Goal: Task Accomplishment & Management: Use online tool/utility

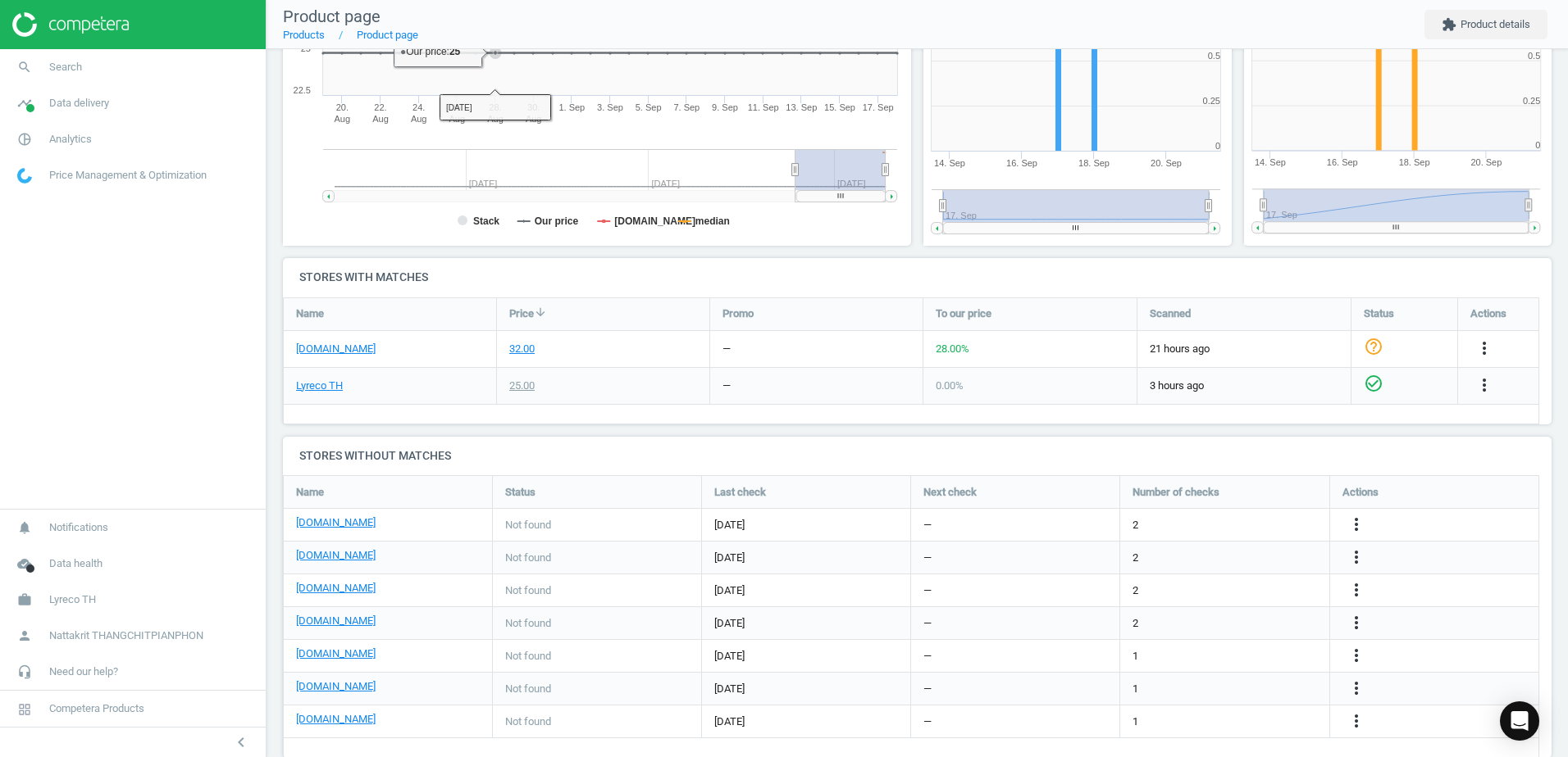
scroll to position [375, 0]
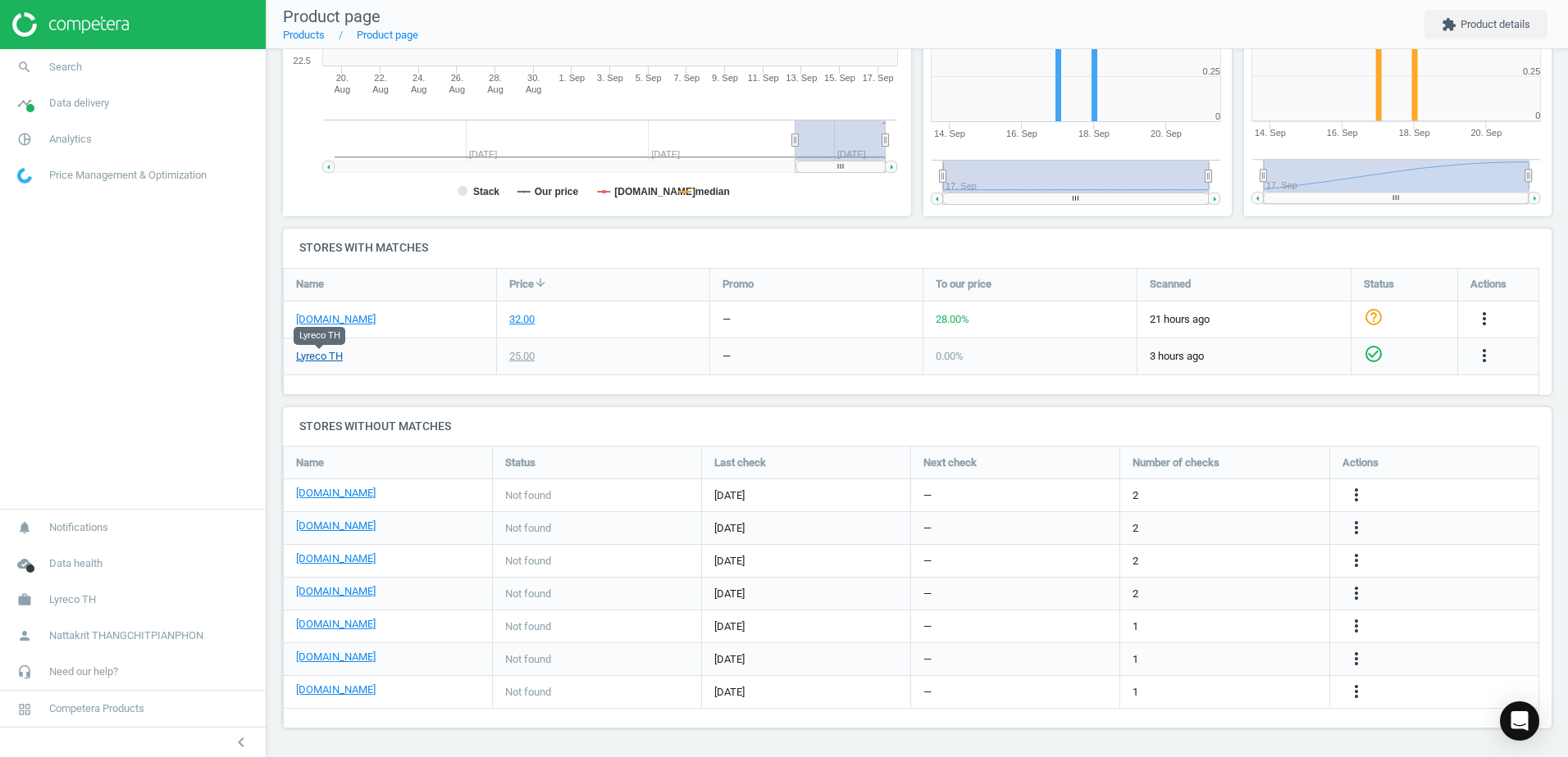
click at [309, 359] on link "Lyreco TH" at bounding box center [319, 356] width 47 height 14
click at [1478, 355] on icon "more_vert" at bounding box center [1484, 355] width 20 height 20
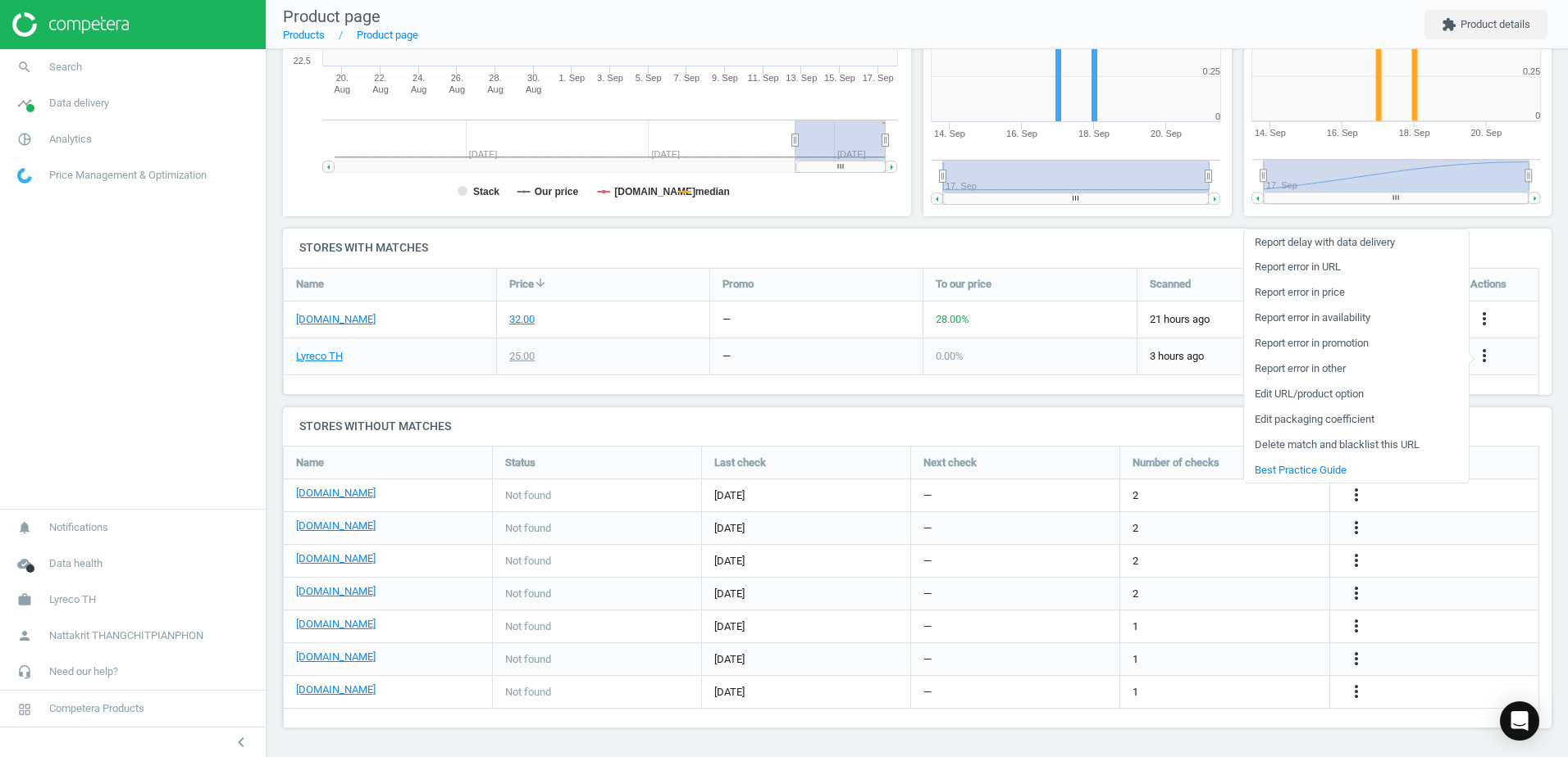
click at [1366, 393] on link "Edit URL/product option" at bounding box center [1356, 395] width 224 height 25
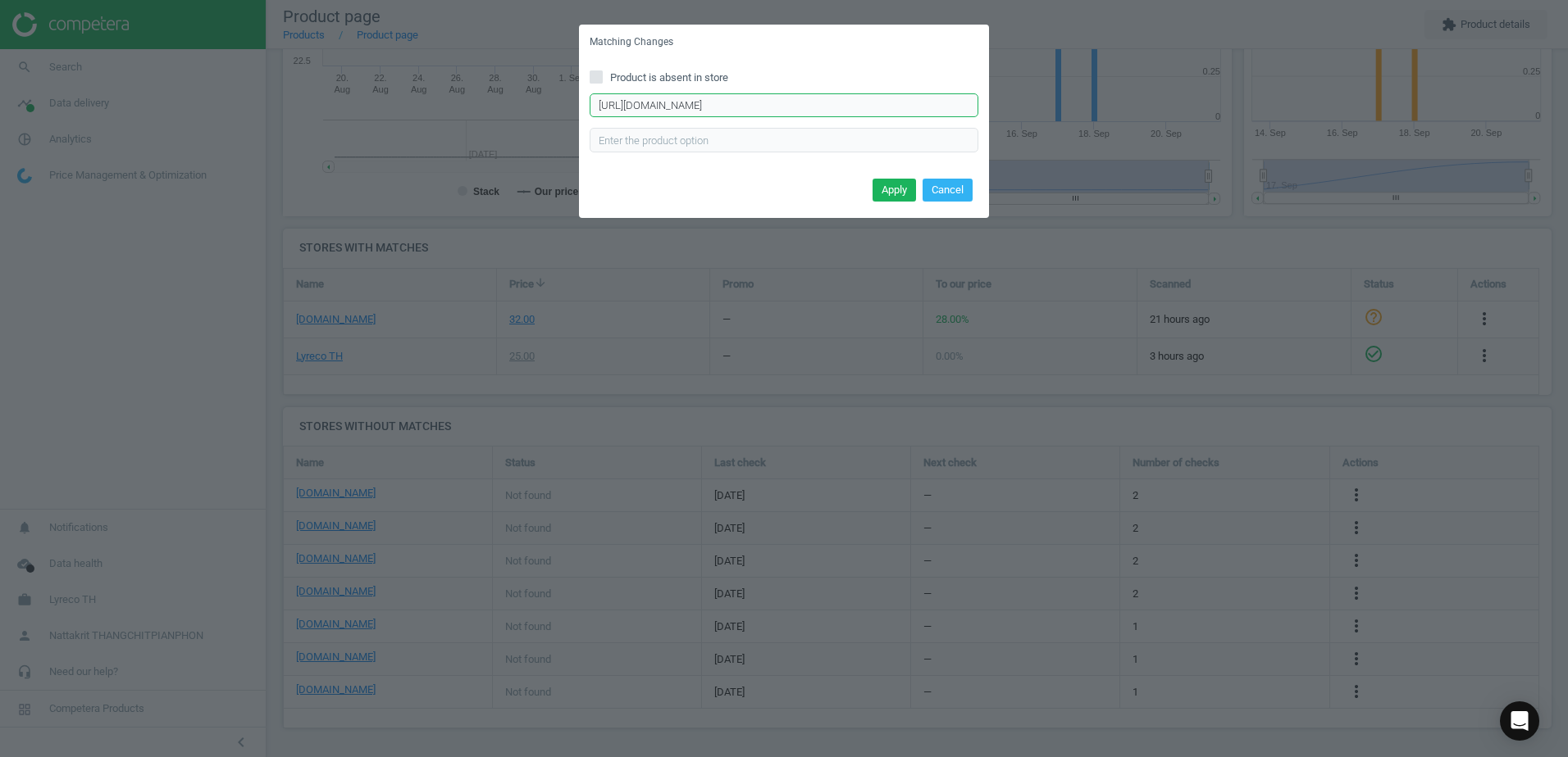
scroll to position [0, 125]
drag, startPoint x: 771, startPoint y: 105, endPoint x: 1118, endPoint y: 116, distance: 347.2
click at [1118, 116] on div "Matching Changes Product is absent in store https://www.lyreco.com/webshop/ENTH…" at bounding box center [784, 378] width 1568 height 757
click at [919, 105] on input "https://www.lyreco.com/webshop/ENTH/product/view/183821?language=en_TH&langCoun…" at bounding box center [784, 105] width 388 height 25
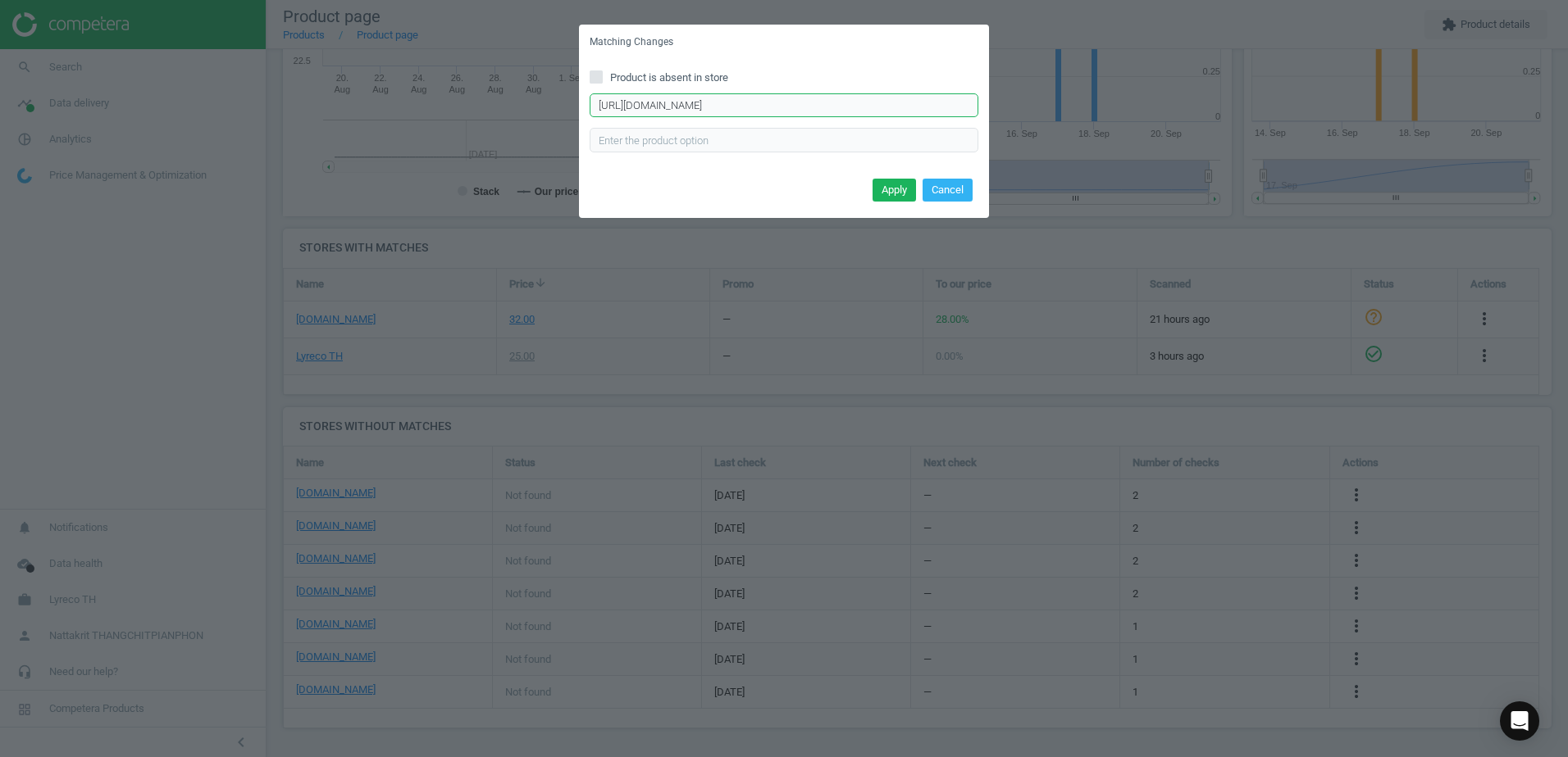
paste input "product/view/000000000000183821?"
type input "https://www.lyreco.com/webshop/product/view/000000000000183821?lc=ENTH"
click at [894, 189] on button "Apply" at bounding box center [894, 189] width 43 height 23
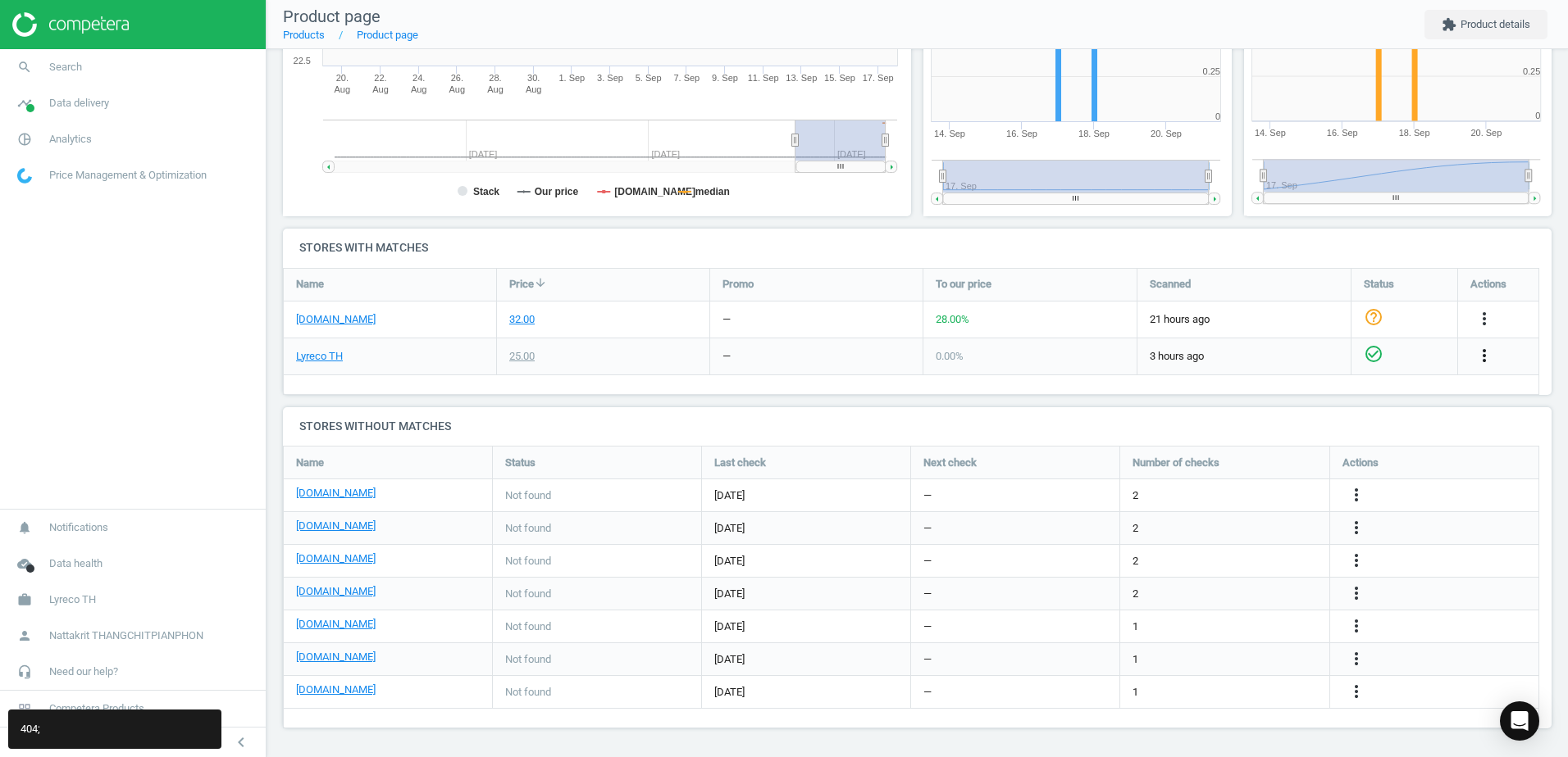
click at [1484, 355] on icon "more_vert" at bounding box center [1484, 355] width 20 height 20
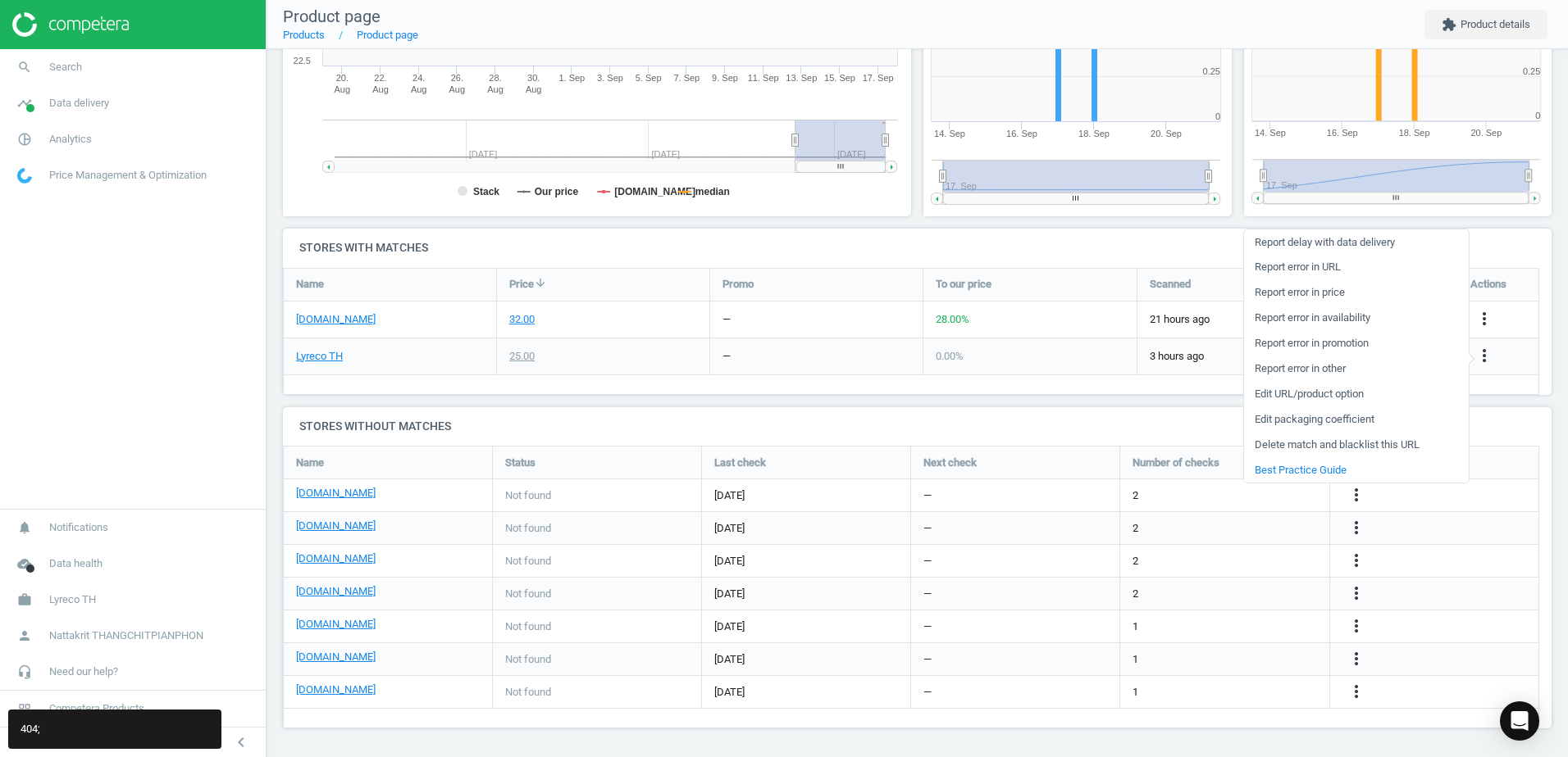
click at [1344, 418] on link "Edit packaging coefficient" at bounding box center [1356, 420] width 224 height 25
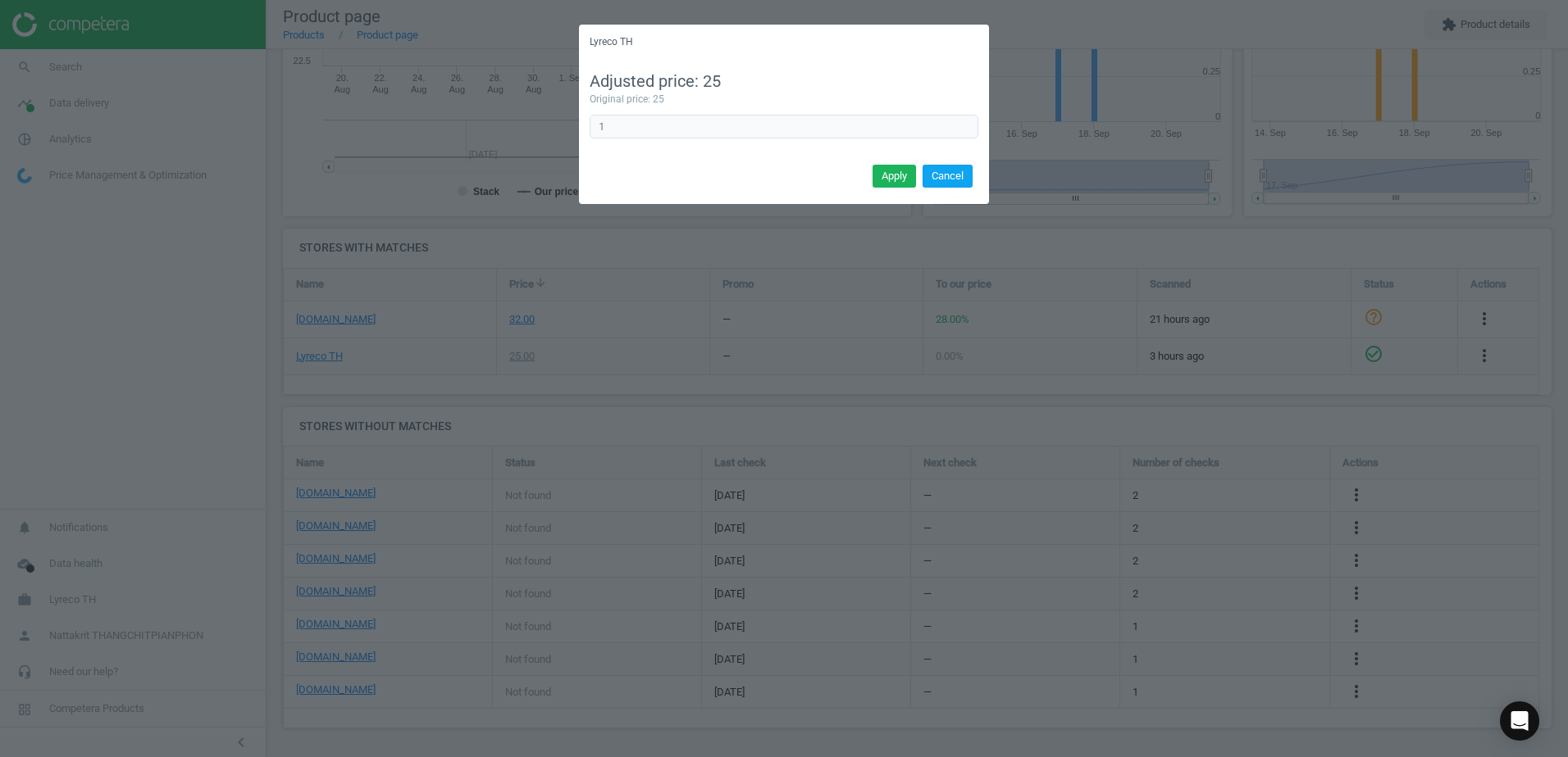
click at [959, 177] on button "Cancel" at bounding box center [947, 176] width 50 height 23
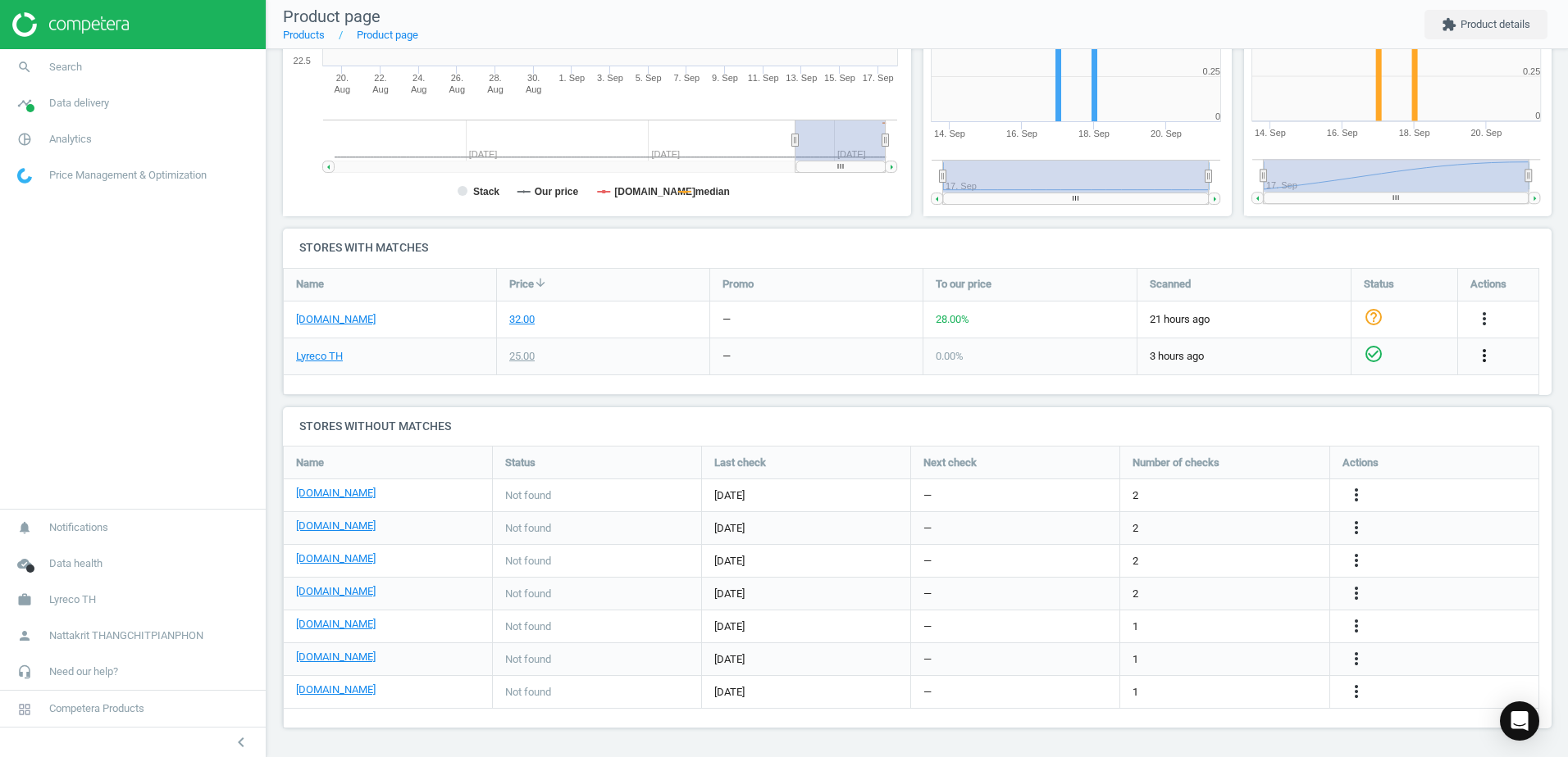
click at [1478, 359] on icon "more_vert" at bounding box center [1484, 355] width 20 height 20
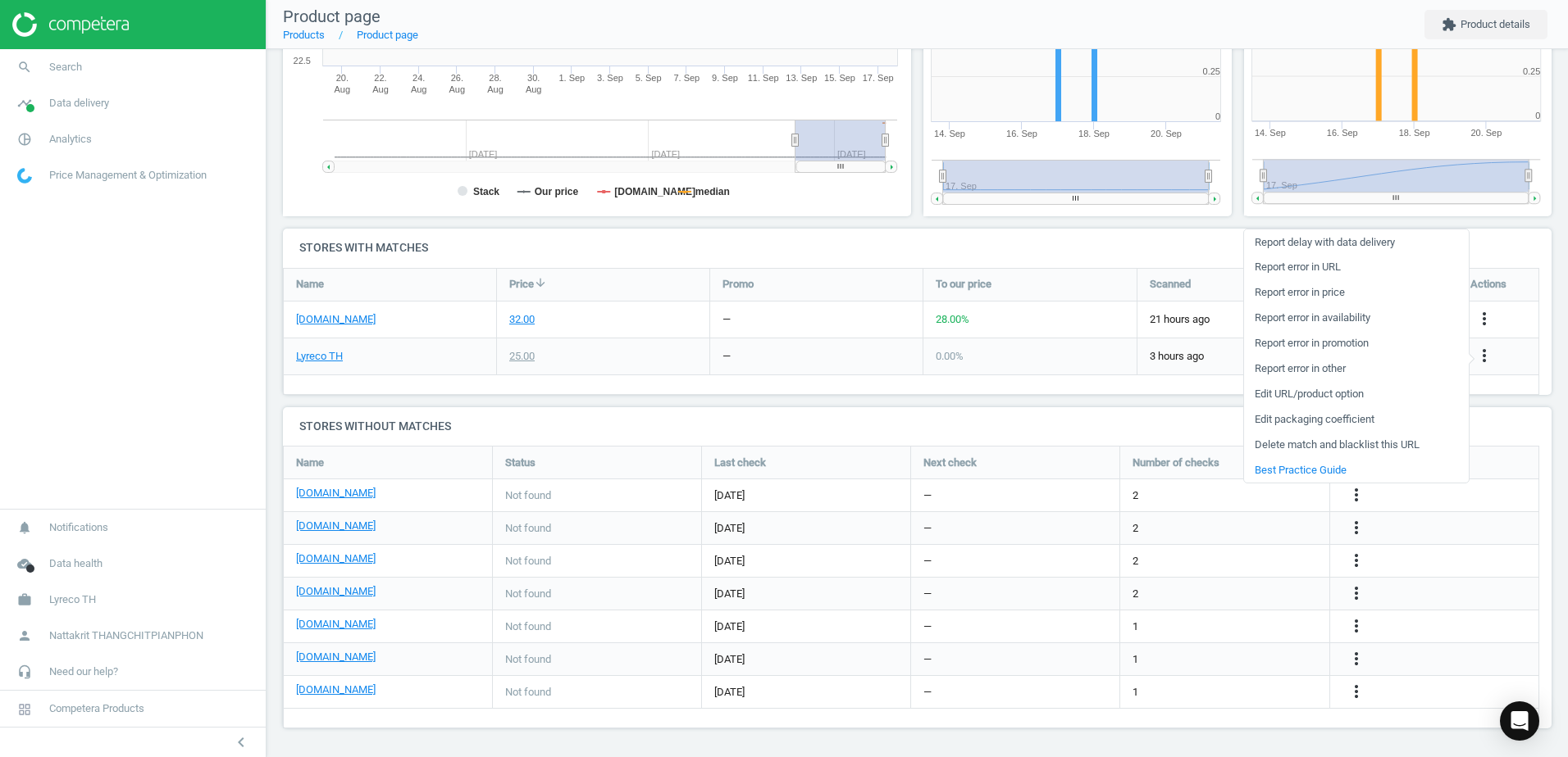
click at [1360, 391] on link "Edit URL/product option" at bounding box center [1356, 395] width 224 height 25
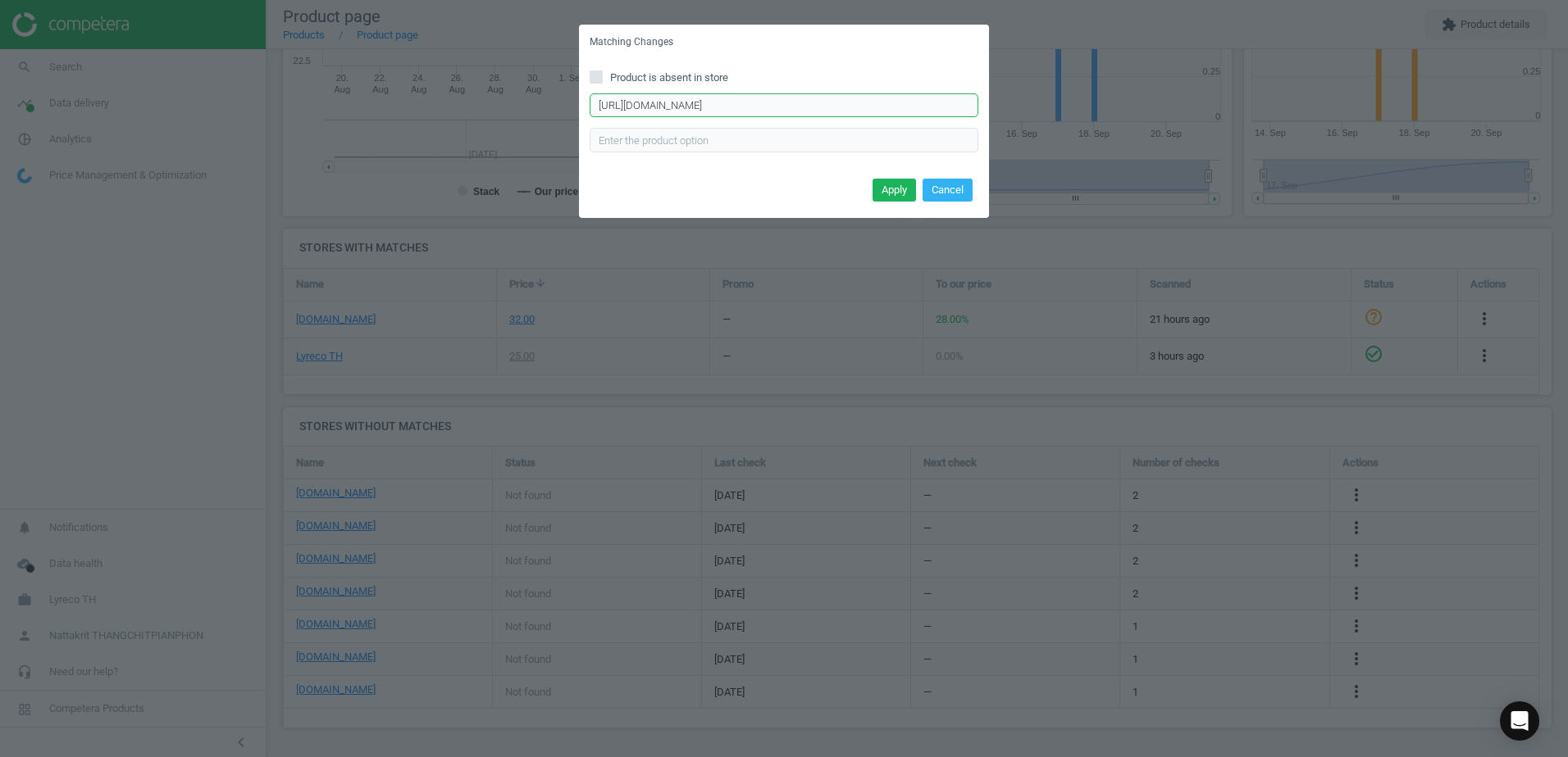
click at [821, 105] on input "https://www.lyreco.com/webshop/ENTH/product/view/183821?language=en_TH&langCoun…" at bounding box center [784, 105] width 388 height 25
paste input "product/view/000000000000183821?"
type input "https://www.lyreco.com/webshop/product/view/000000000000183821?lc=ENTH"
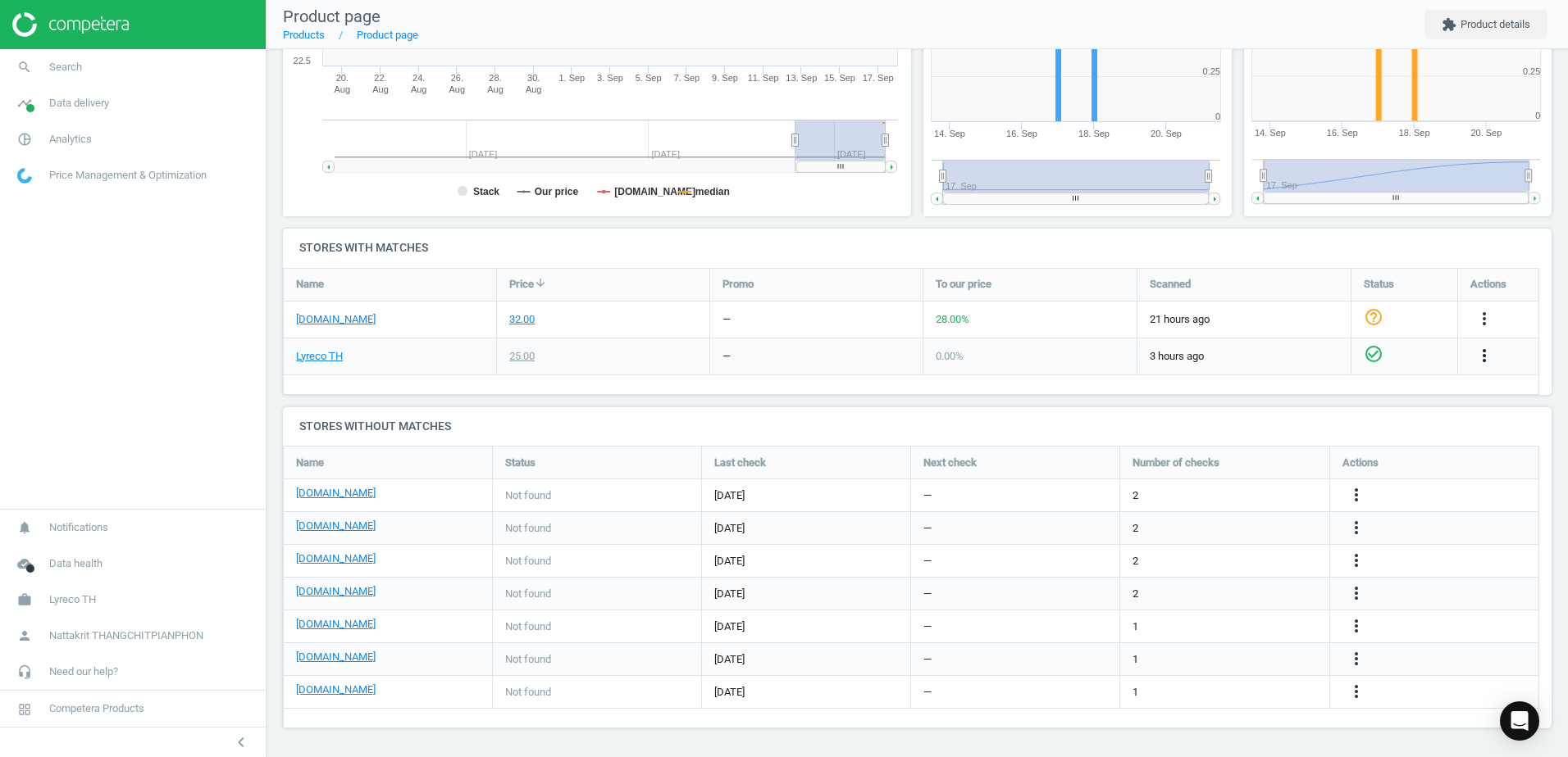
click at [1482, 355] on icon "more_vert" at bounding box center [1484, 355] width 20 height 20
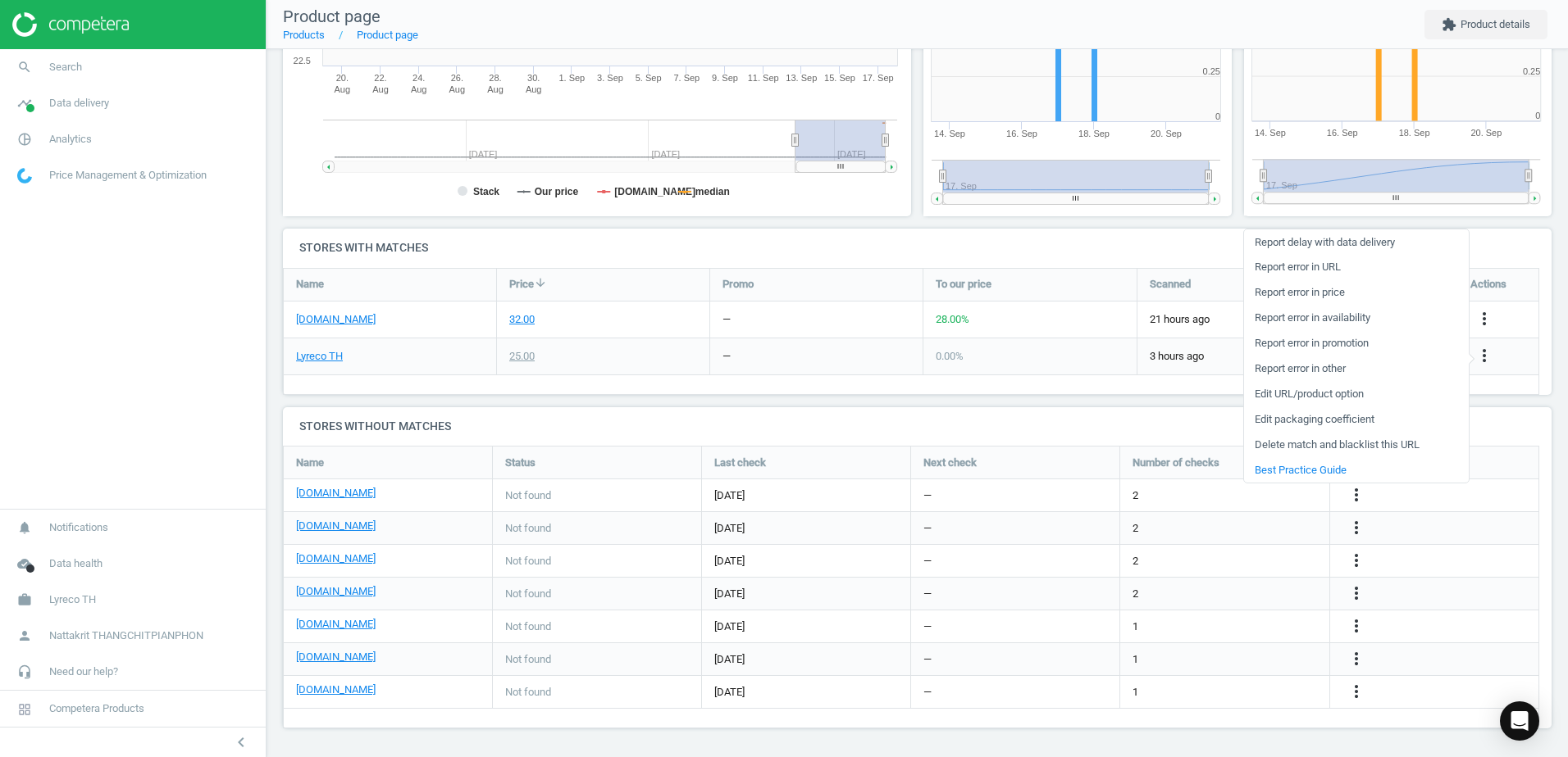
click at [1365, 398] on link "Edit URL/product option" at bounding box center [1356, 395] width 224 height 25
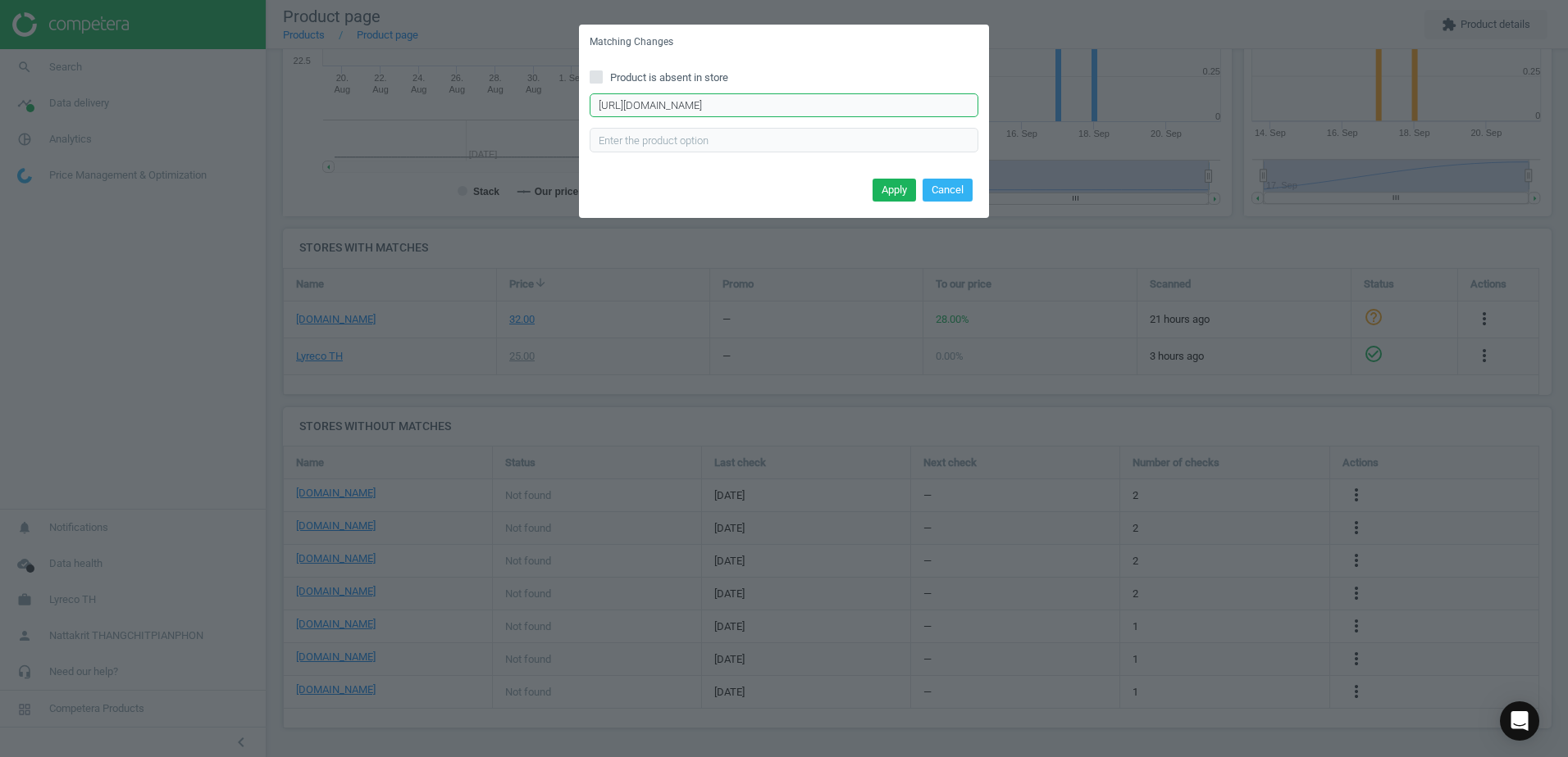
click at [834, 102] on input "https://www.lyreco.com/webshop/ENTH/product/view/183821?language=en_TH&langCoun…" at bounding box center [784, 105] width 388 height 25
paste input "product/view/000000000000183821?lc=THTH&VariantUsed=yes"
type input "https://www.lyreco.com/webshop/product/view/000000000000183821?lc=THTH&VariantU…"
click at [896, 189] on button "Apply" at bounding box center [894, 189] width 43 height 23
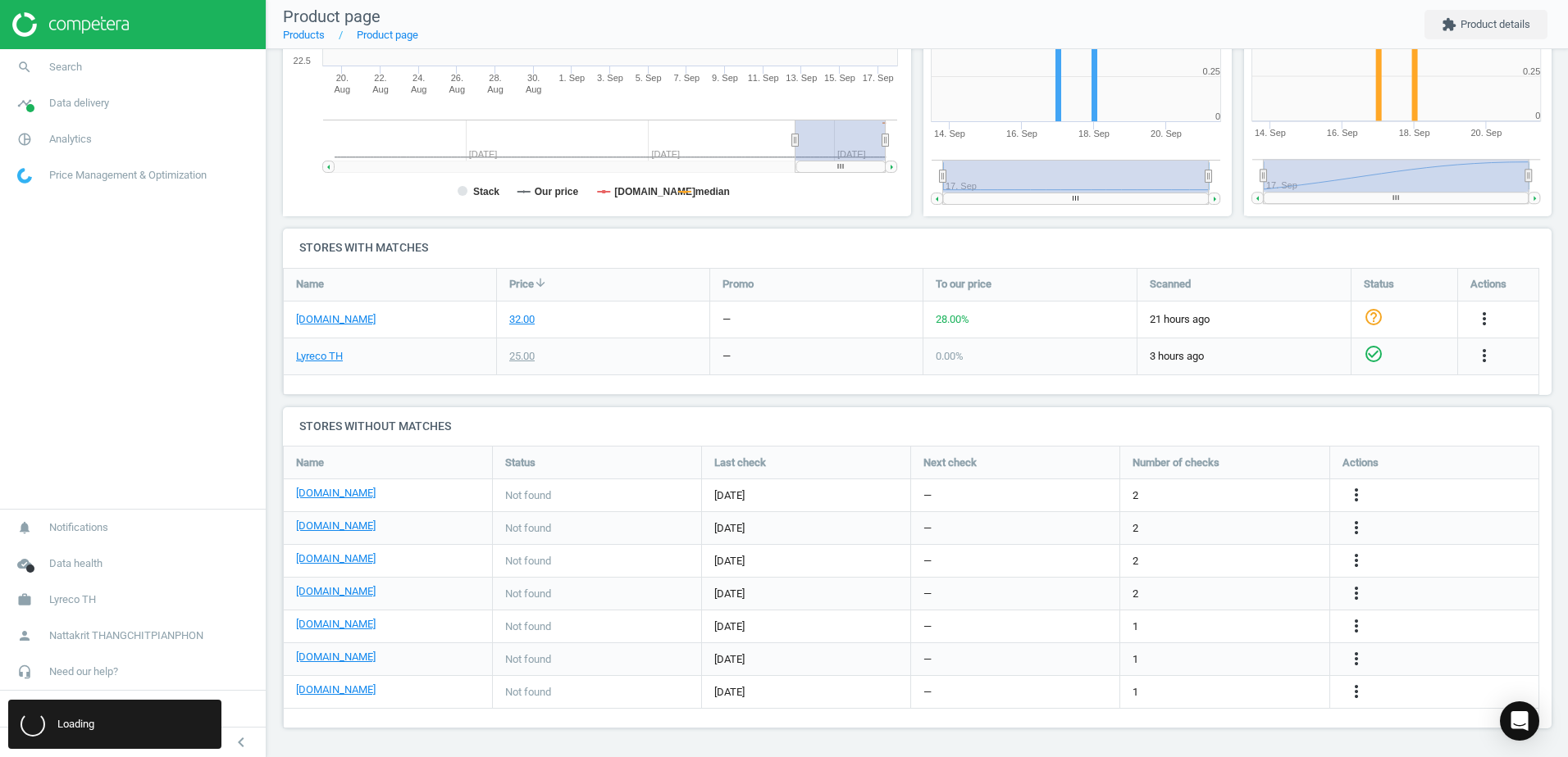
scroll to position [0, 0]
click at [71, 739] on div "404;" at bounding box center [115, 729] width 213 height 39
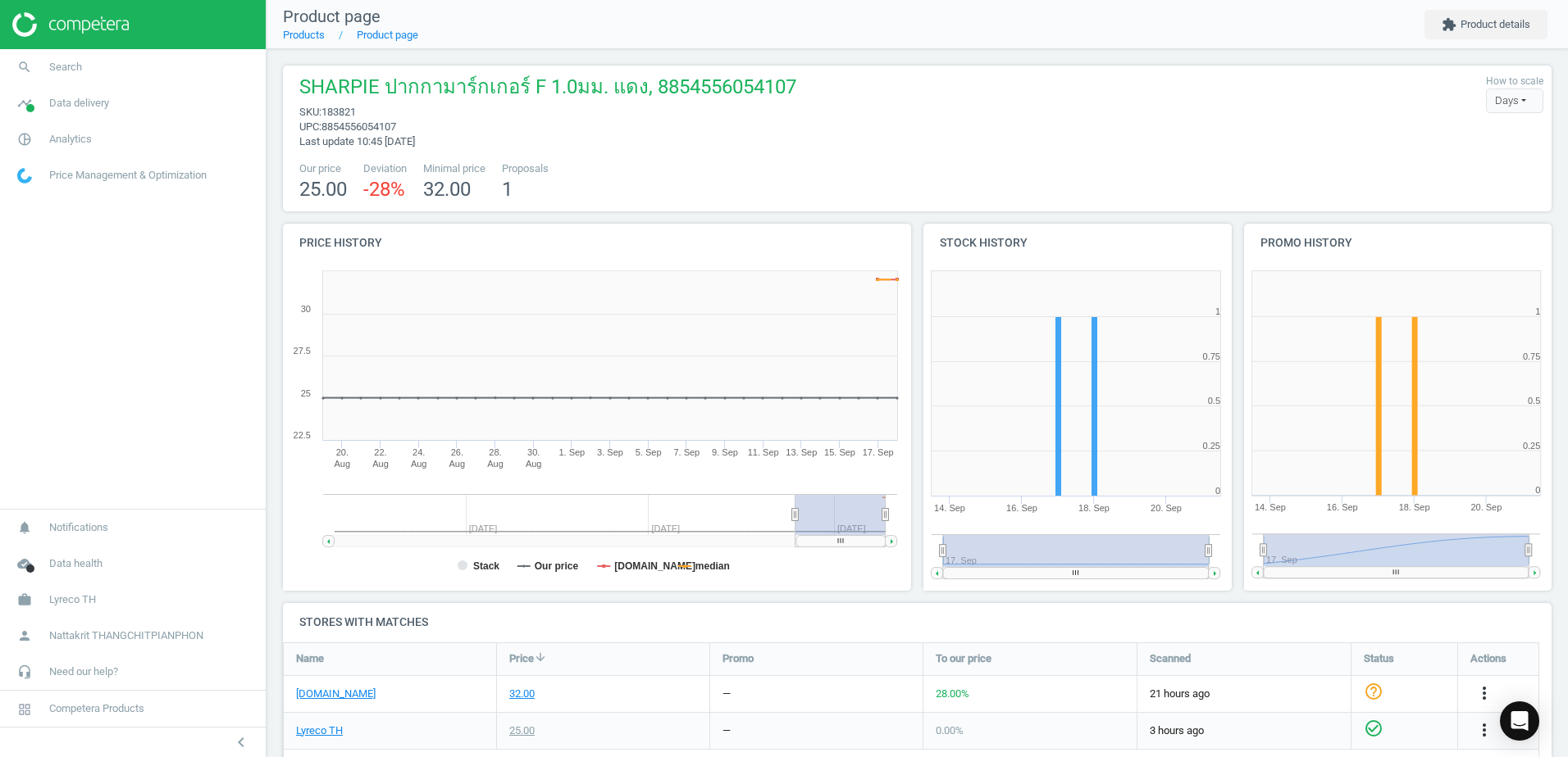
click at [374, 19] on span "Product page" at bounding box center [331, 16] width 98 height 20
click at [375, 26] on span "Product page" at bounding box center [331, 16] width 98 height 20
click at [377, 31] on link "Product page" at bounding box center [388, 35] width 61 height 12
click at [400, 32] on link "Product page" at bounding box center [388, 35] width 61 height 12
click at [303, 37] on link "Products" at bounding box center [303, 35] width 42 height 12
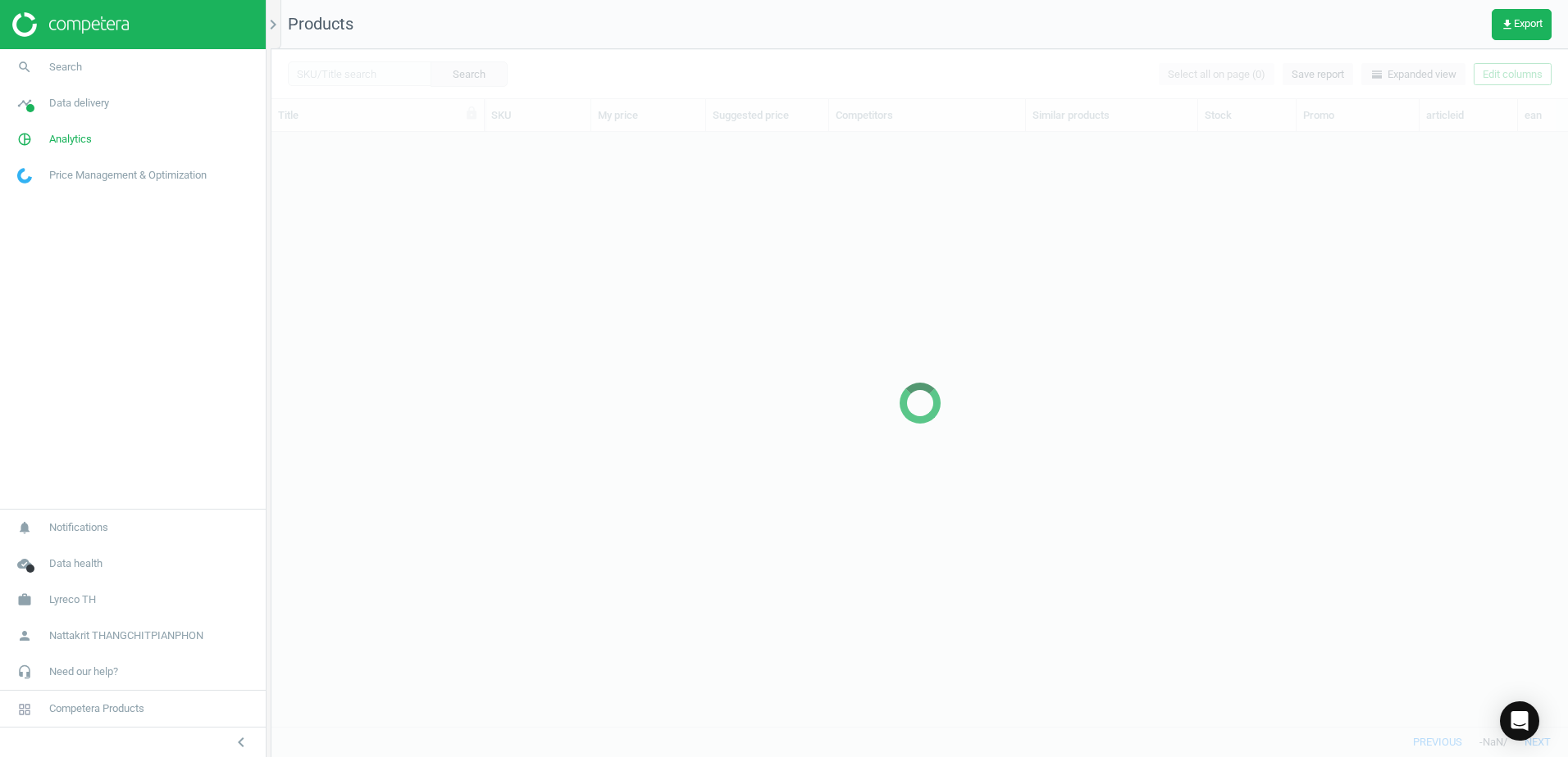
scroll to position [570, 1284]
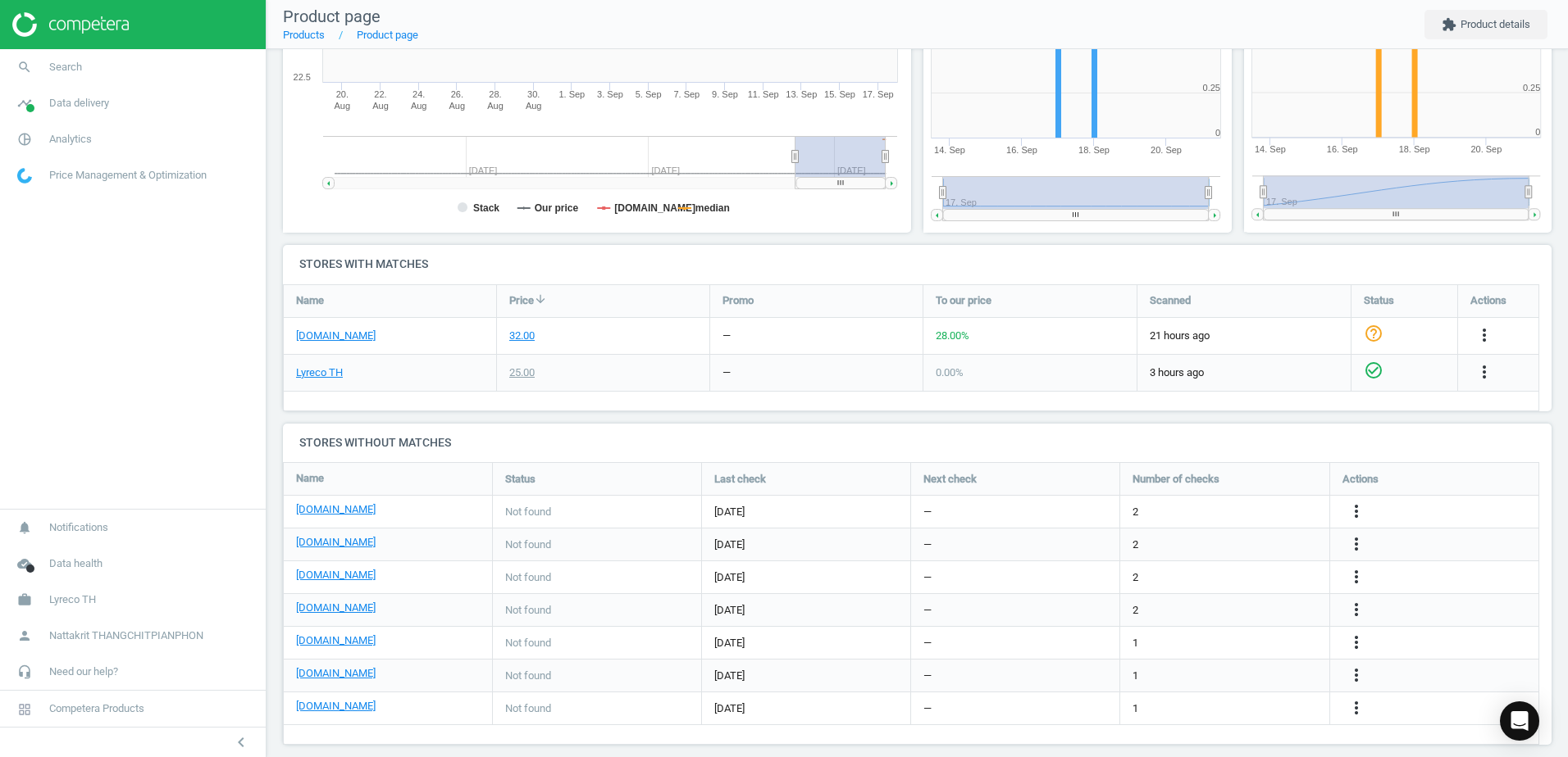
scroll to position [375, 0]
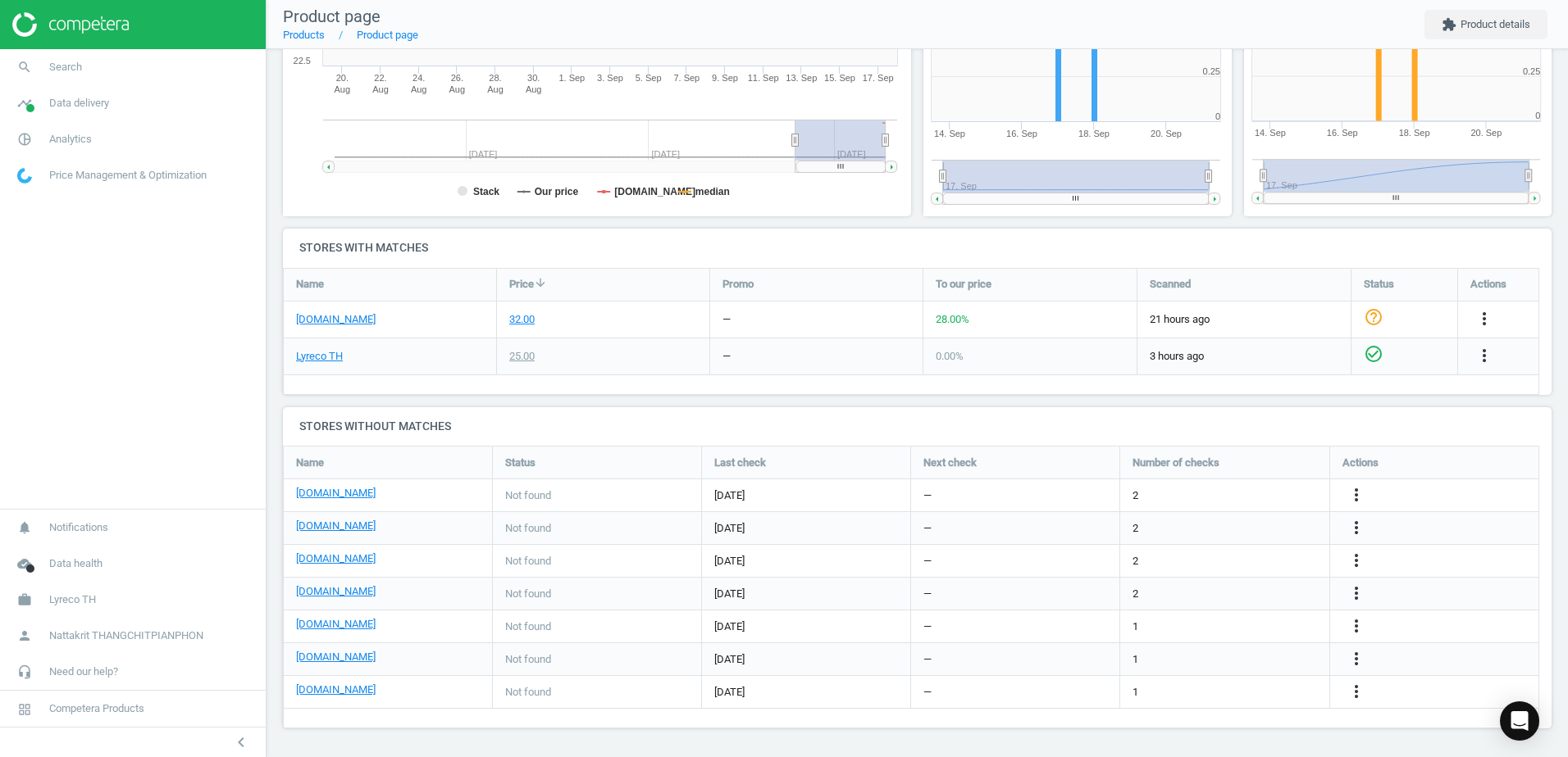
click at [1496, 352] on div "more_vert" at bounding box center [1486, 356] width 32 height 21
click at [1485, 354] on icon "more_vert" at bounding box center [1484, 355] width 20 height 20
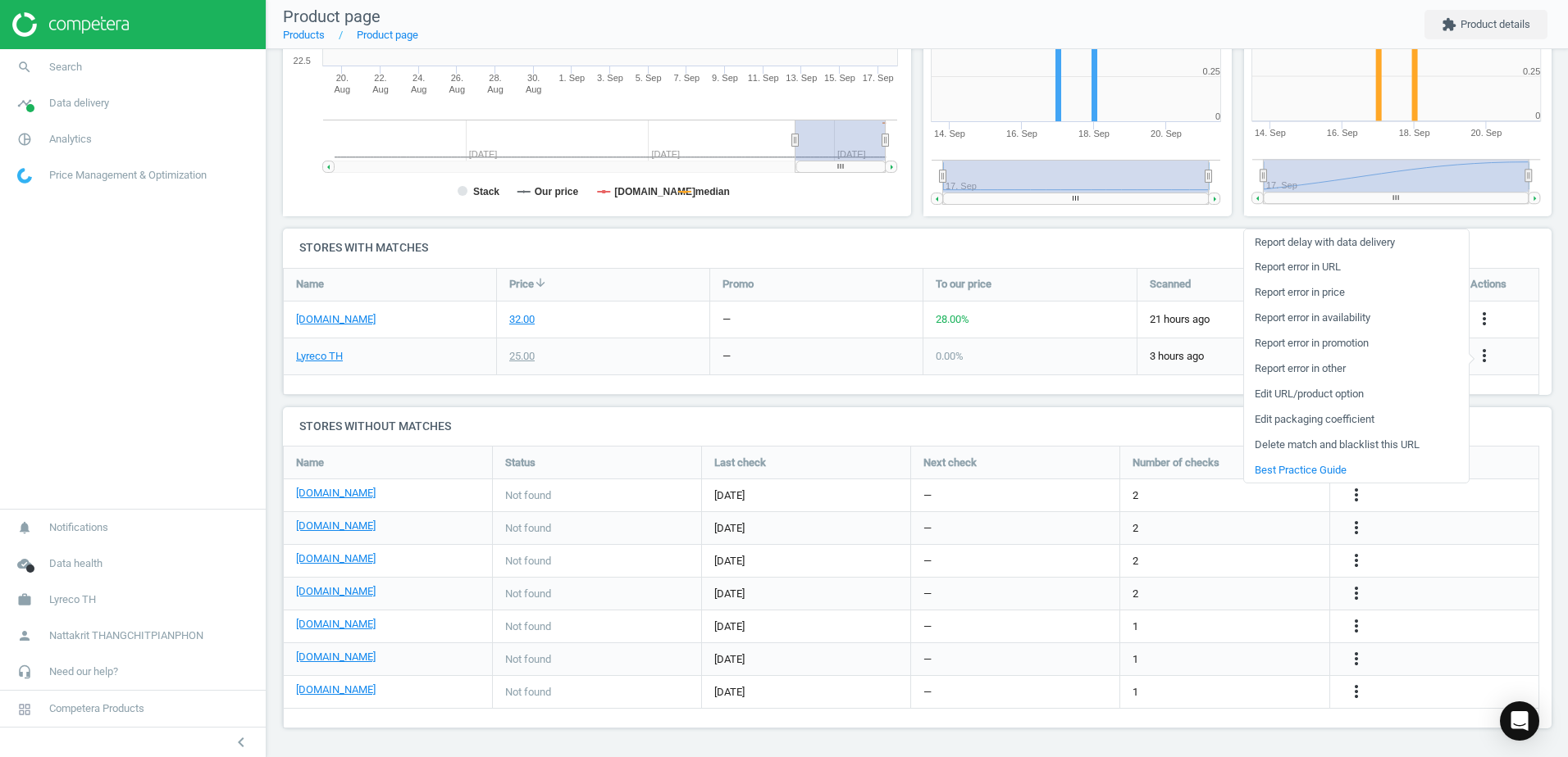
click at [992, 373] on div "0.00 %" at bounding box center [1029, 356] width 213 height 36
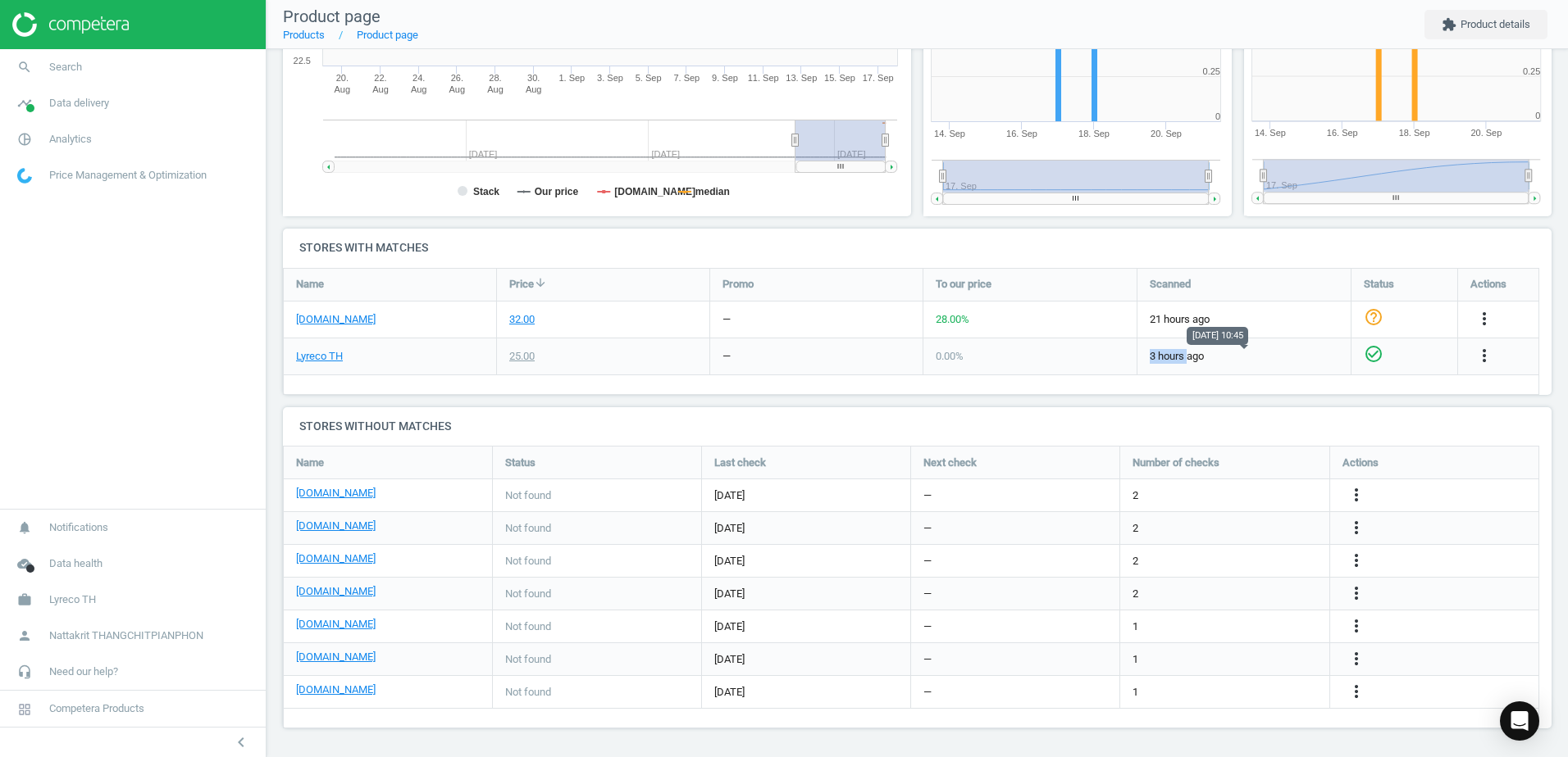
drag, startPoint x: 1186, startPoint y: 359, endPoint x: 1067, endPoint y: 353, distance: 119.2
click at [1067, 353] on div "Lyreco TH 25.00 — 0.00 % 3 hours ago check_circle_outline more_vert" at bounding box center [912, 356] width 1256 height 37
drag, startPoint x: 1067, startPoint y: 353, endPoint x: 1054, endPoint y: 353, distance: 13.0
click at [1054, 353] on div "0.00 %" at bounding box center [1029, 356] width 213 height 36
drag, startPoint x: 1022, startPoint y: 353, endPoint x: 814, endPoint y: 354, distance: 208.0
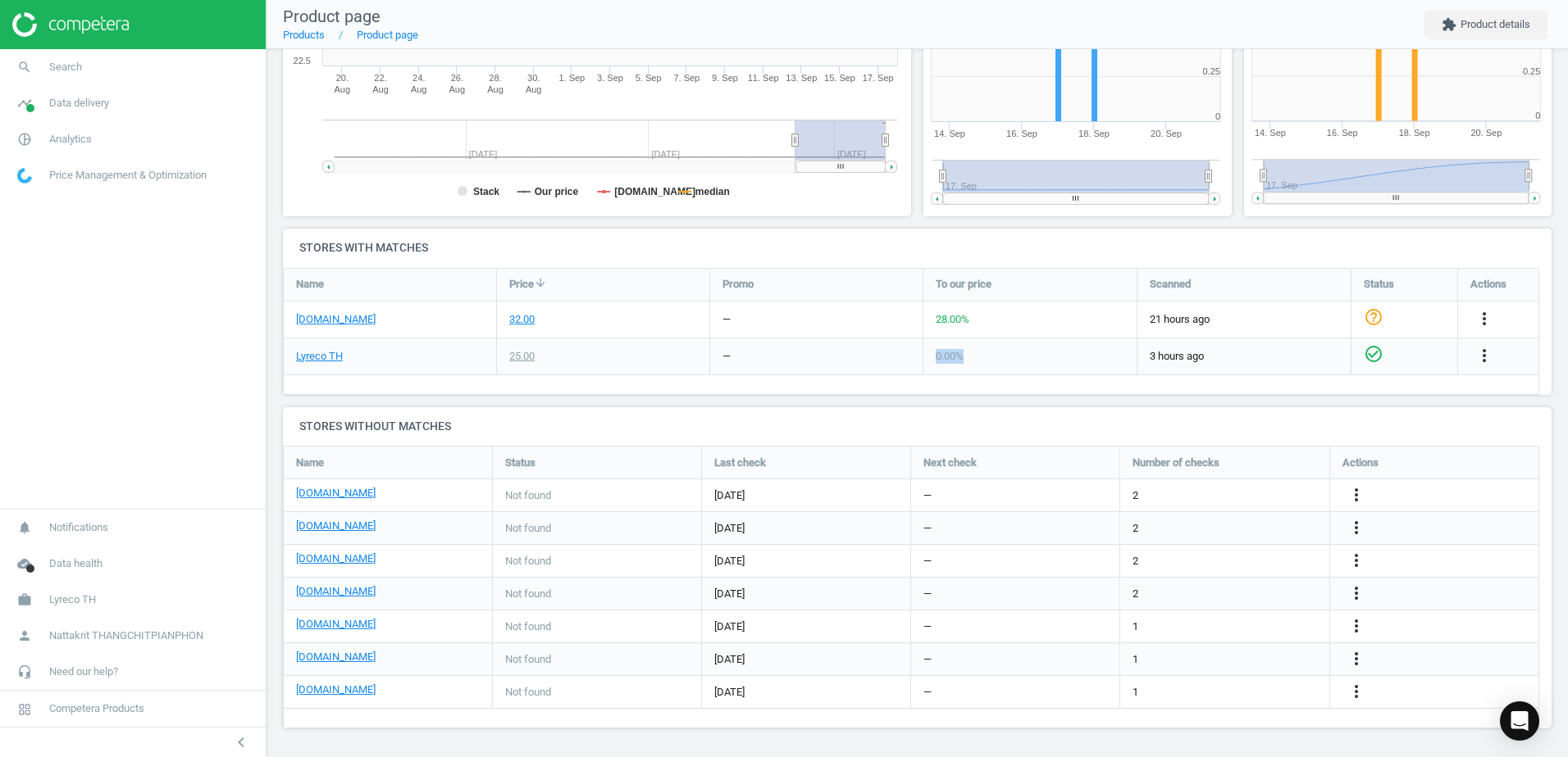
click at [814, 354] on div "Lyreco TH 25.00 — 0.00 % 3 hours ago check_circle_outline more_vert" at bounding box center [912, 356] width 1256 height 37
drag, startPoint x: 814, startPoint y: 354, endPoint x: 704, endPoint y: 354, distance: 110.0
click at [704, 354] on div "25.00" at bounding box center [603, 356] width 212 height 36
drag, startPoint x: 637, startPoint y: 353, endPoint x: 1259, endPoint y: 368, distance: 622.2
click at [1259, 368] on div "Lyreco TH 25.00 — 0.00 % 3 hours ago check_circle_outline more_vert" at bounding box center [912, 356] width 1256 height 37
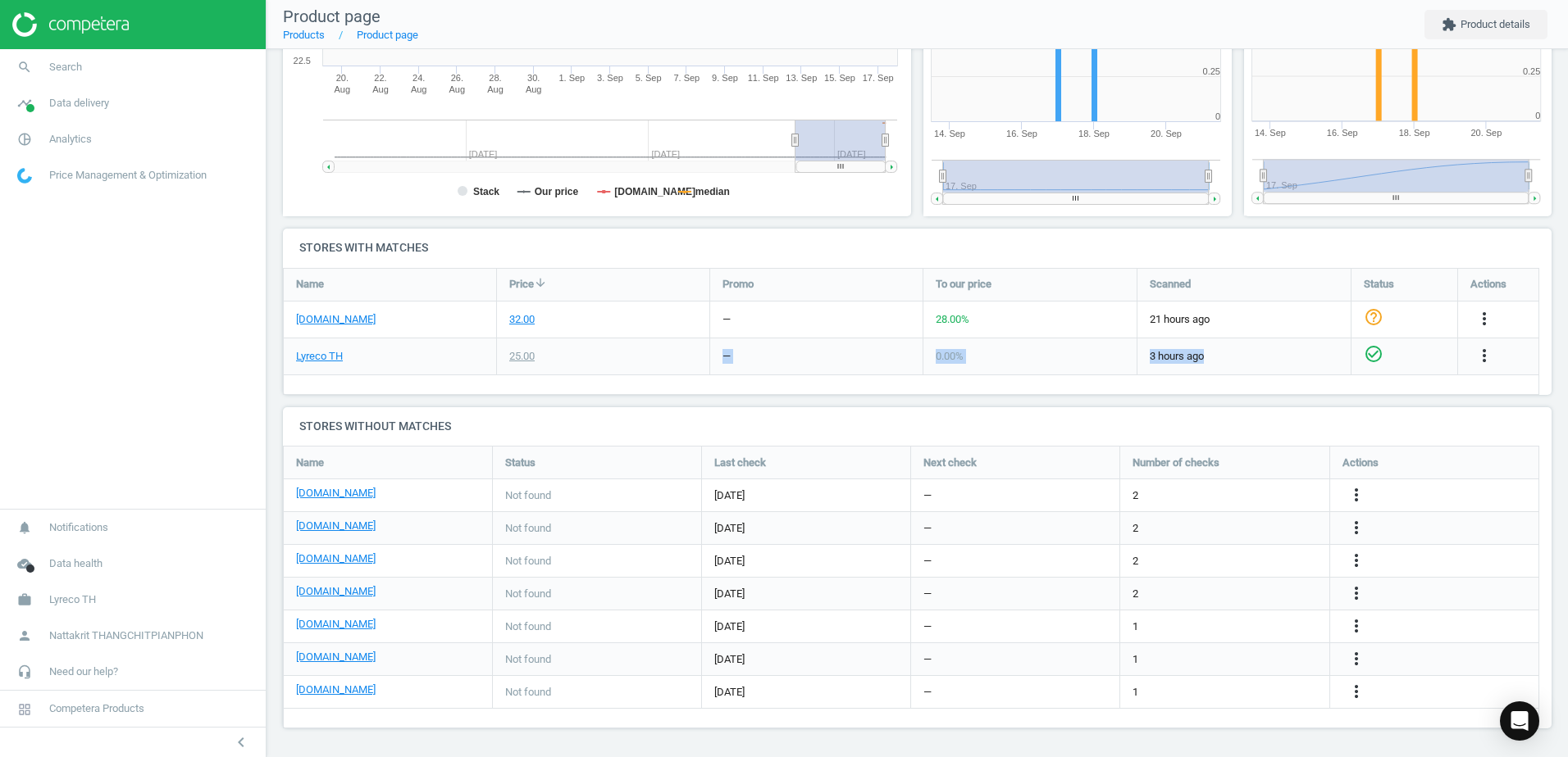
click at [1262, 368] on div "3 hours ago" at bounding box center [1243, 356] width 213 height 36
click at [1486, 361] on icon "more_vert" at bounding box center [1484, 355] width 20 height 20
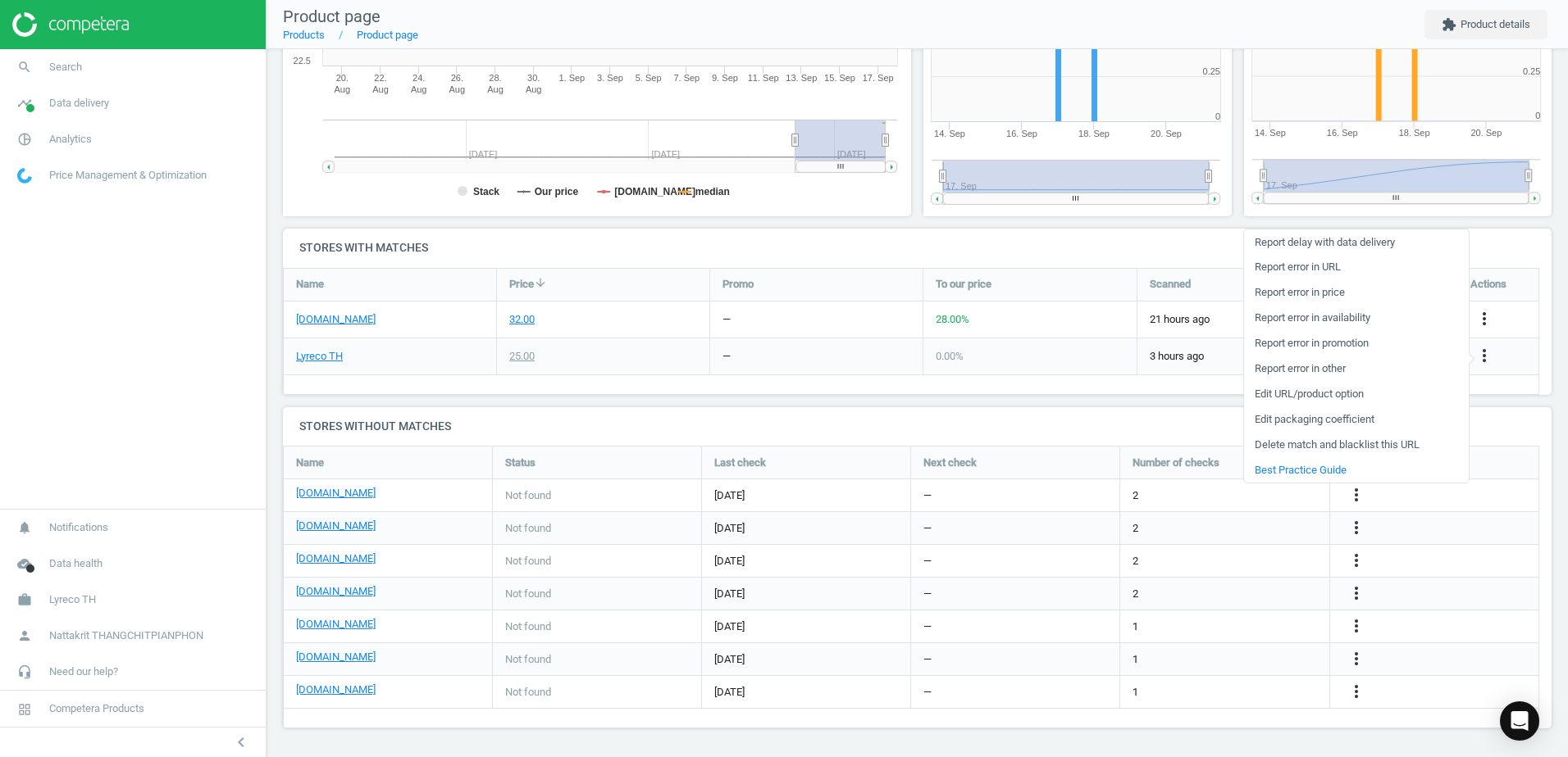
click at [1359, 391] on link "Edit URL/product option" at bounding box center [1356, 395] width 224 height 25
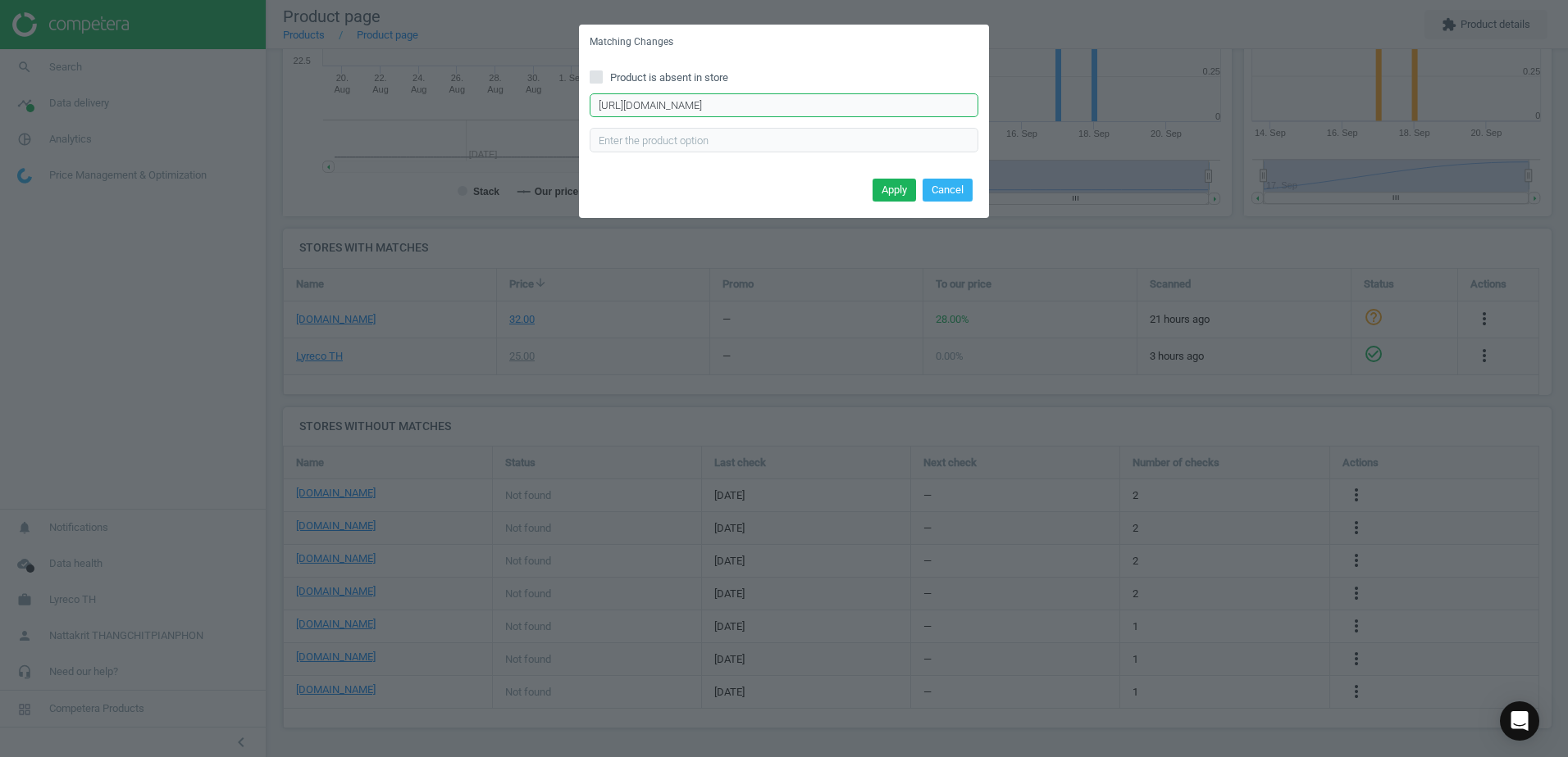
click at [871, 104] on input "https://www.lyreco.com/webshop/ENTH/product/view/183821?language=en_TH&langCoun…" at bounding box center [784, 105] width 388 height 25
click at [967, 184] on button "Cancel" at bounding box center [947, 189] width 50 height 23
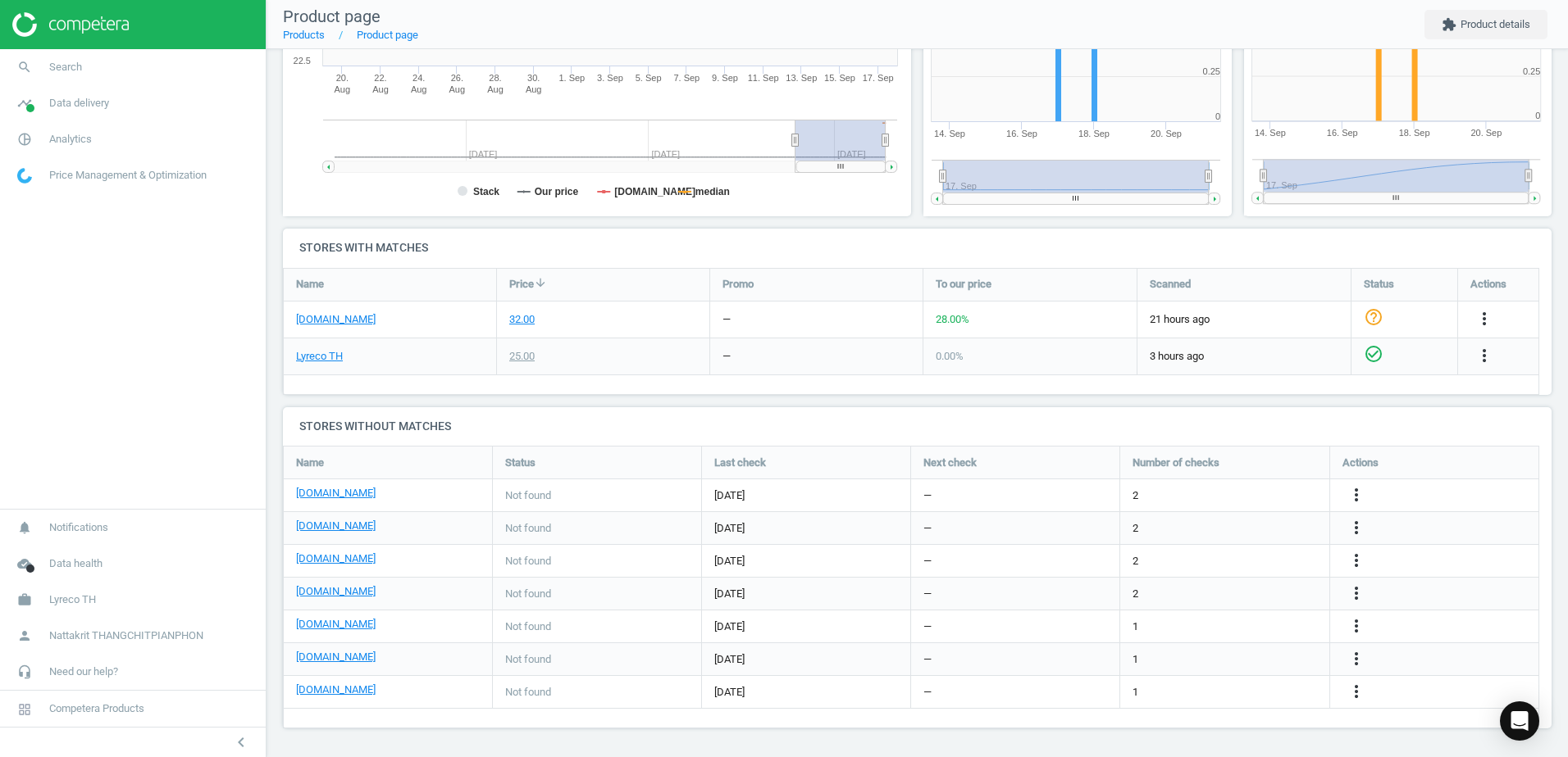
click at [1499, 716] on div "Name Status Last check Next check Number of checks Actions officework.co.th Not…" at bounding box center [911, 587] width 1256 height 283
click at [1507, 720] on div "Open Intercom Messenger" at bounding box center [1520, 721] width 43 height 43
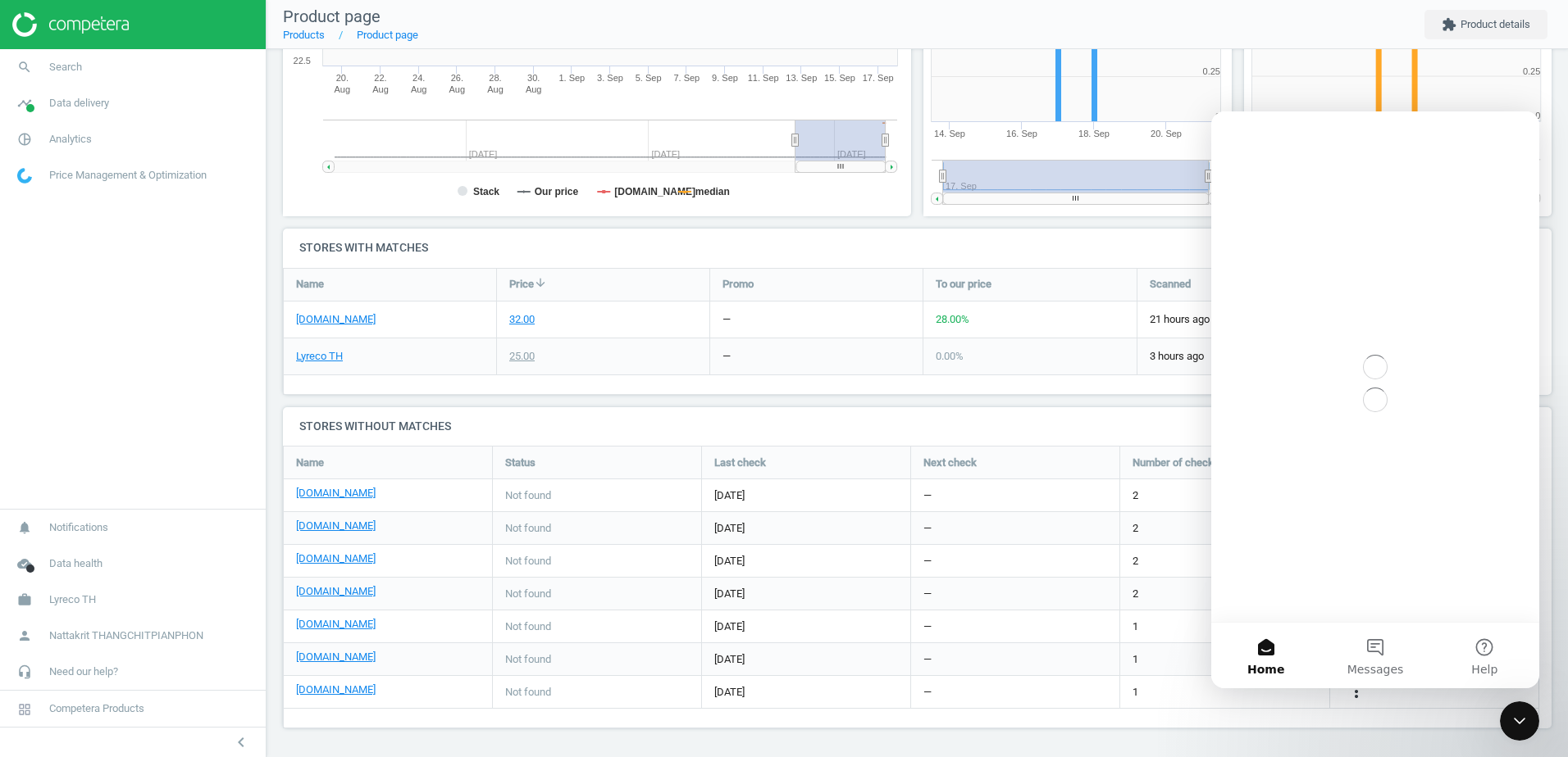
scroll to position [0, 0]
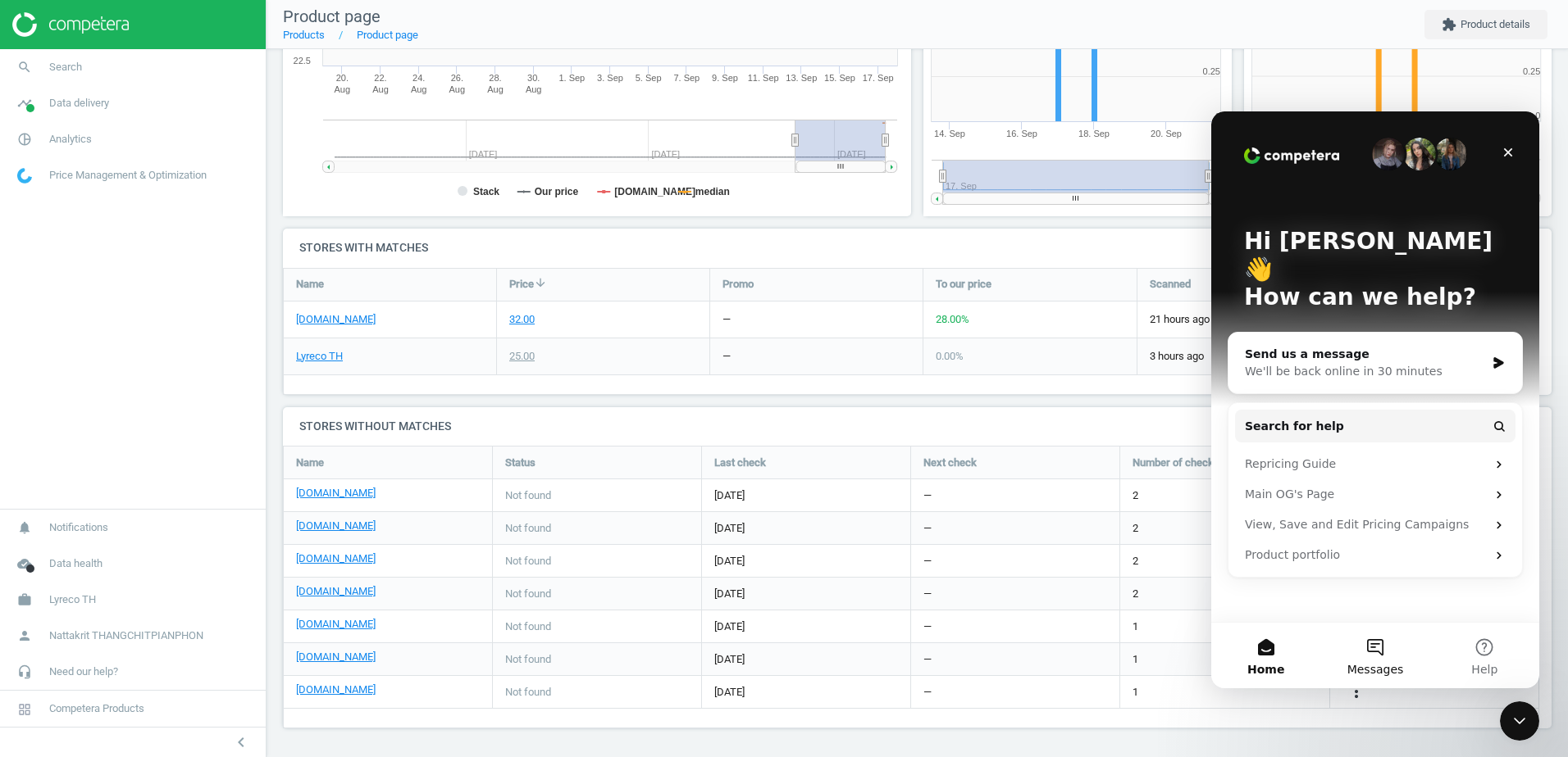
click at [1377, 657] on button "Messages" at bounding box center [1374, 655] width 109 height 65
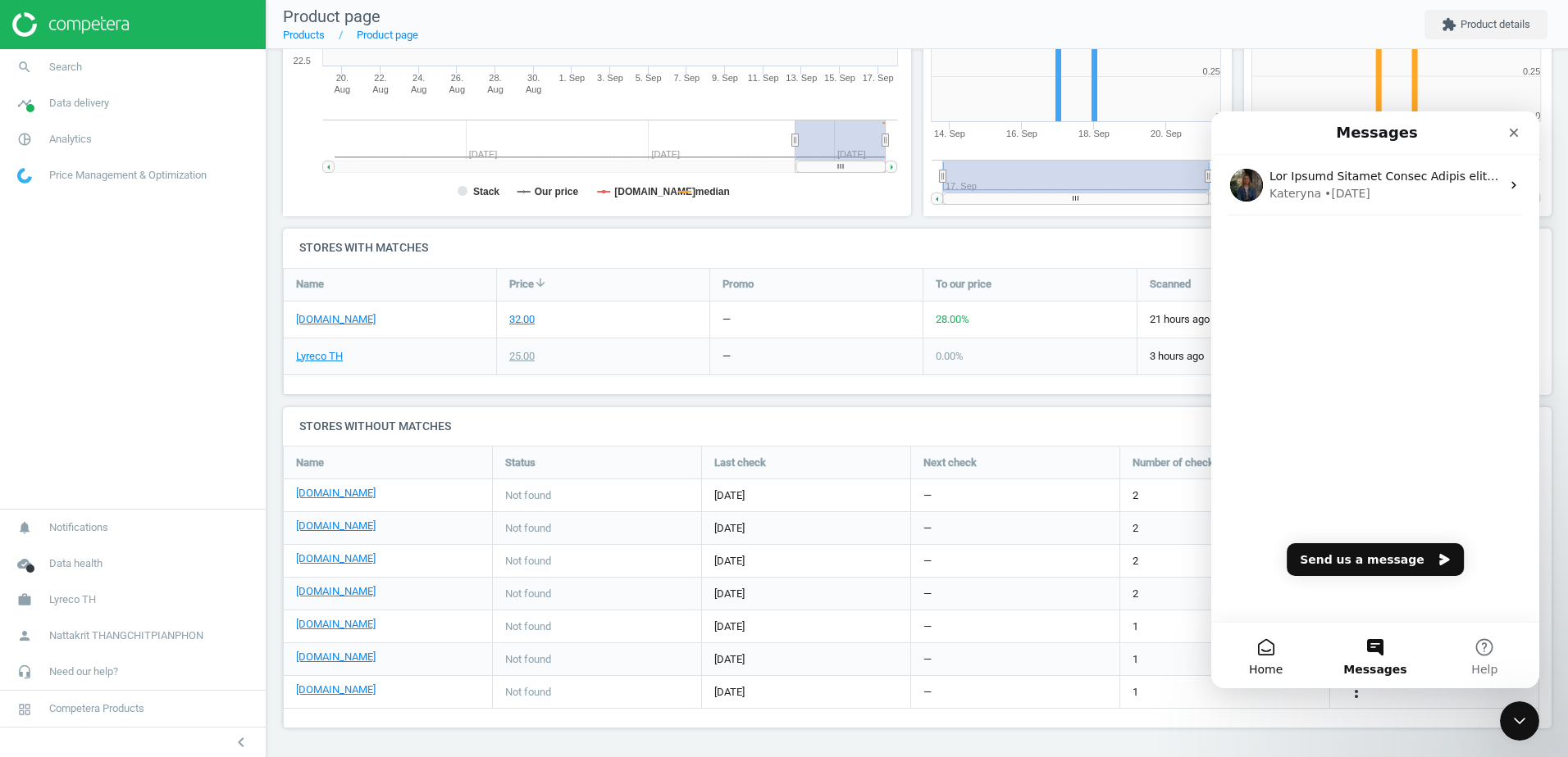
click at [1259, 660] on button "Home" at bounding box center [1265, 655] width 109 height 65
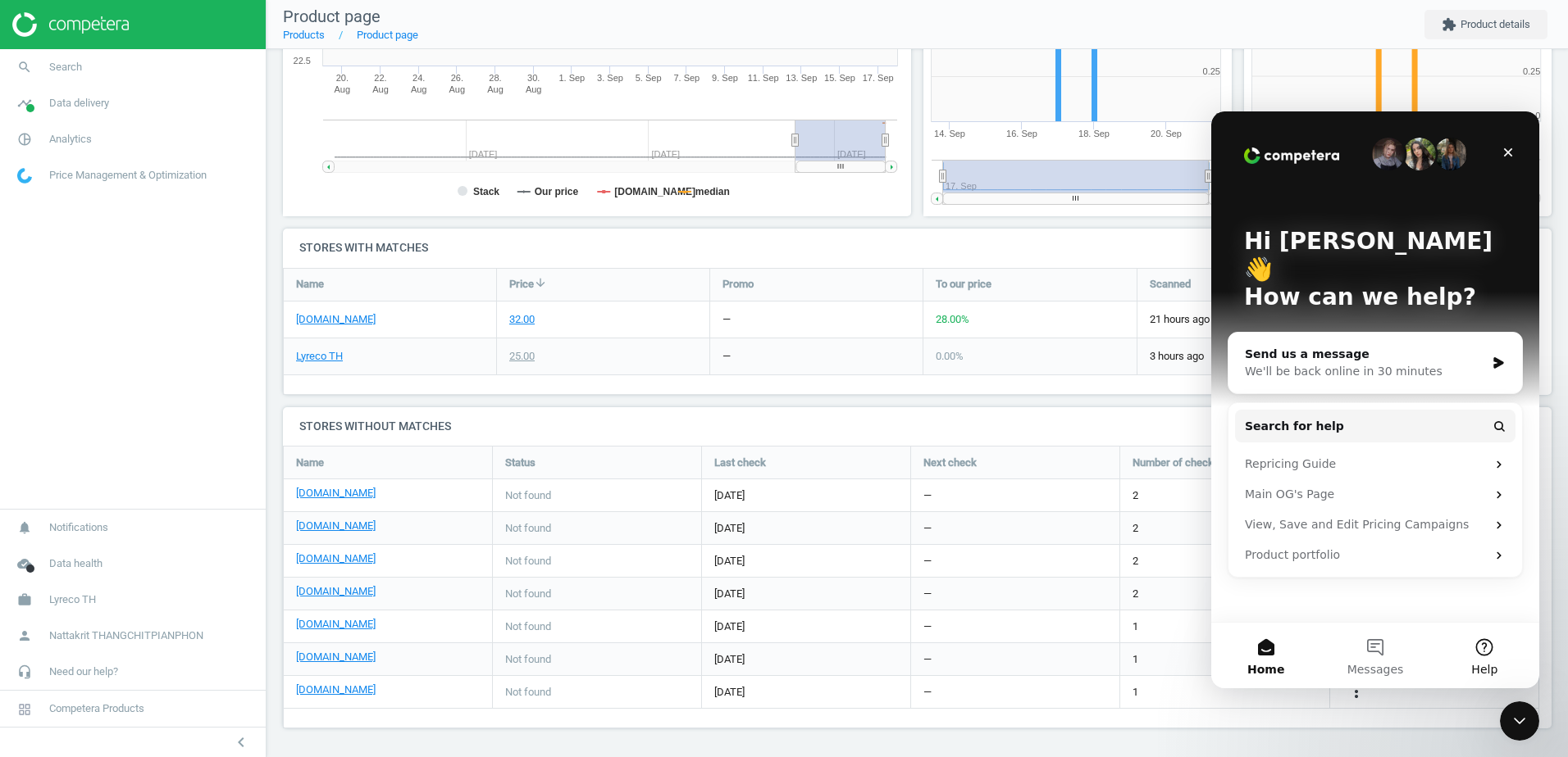
click at [1470, 650] on button "Help" at bounding box center [1485, 655] width 109 height 65
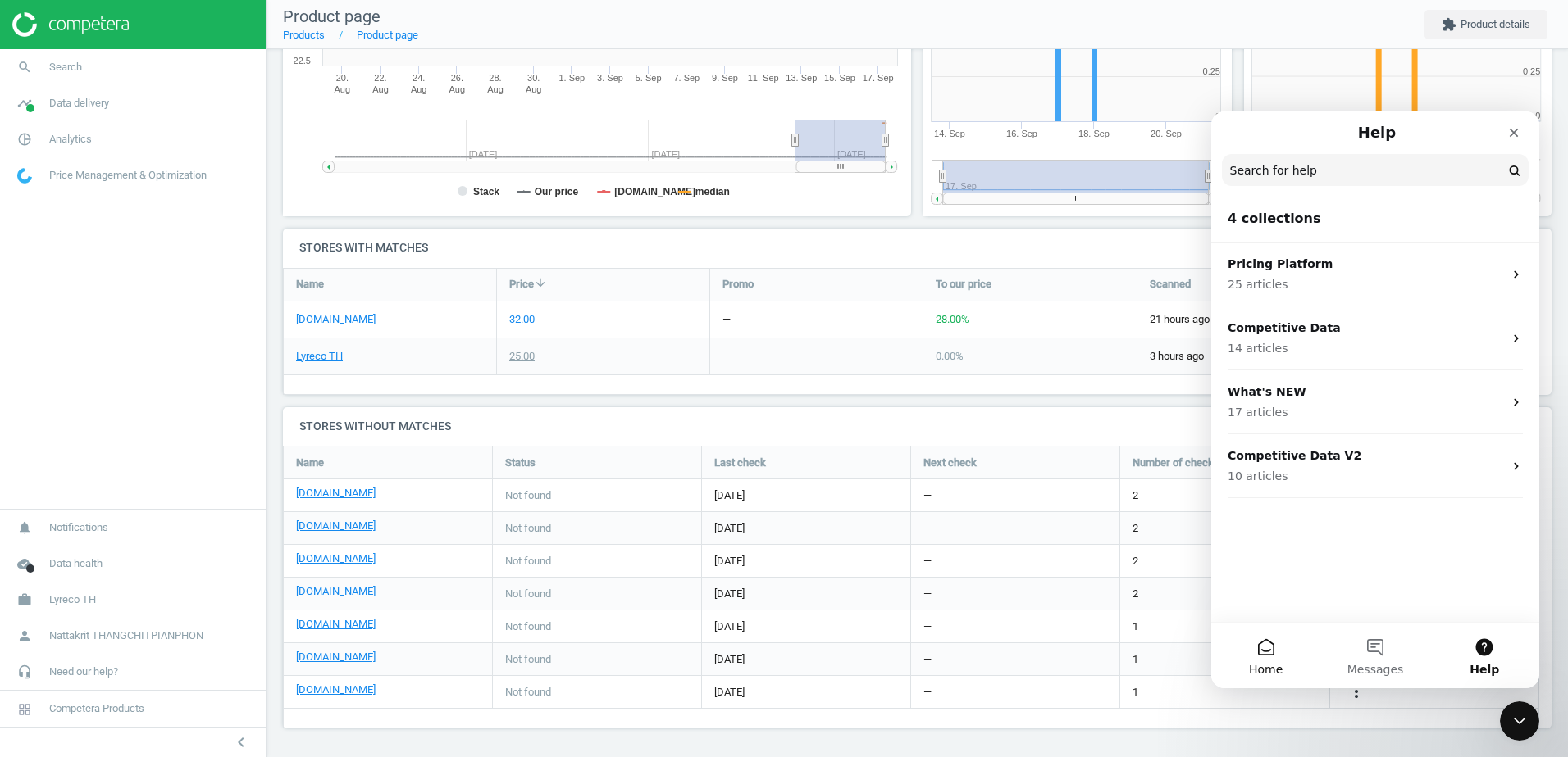
click at [1276, 647] on button "Home" at bounding box center [1265, 655] width 109 height 65
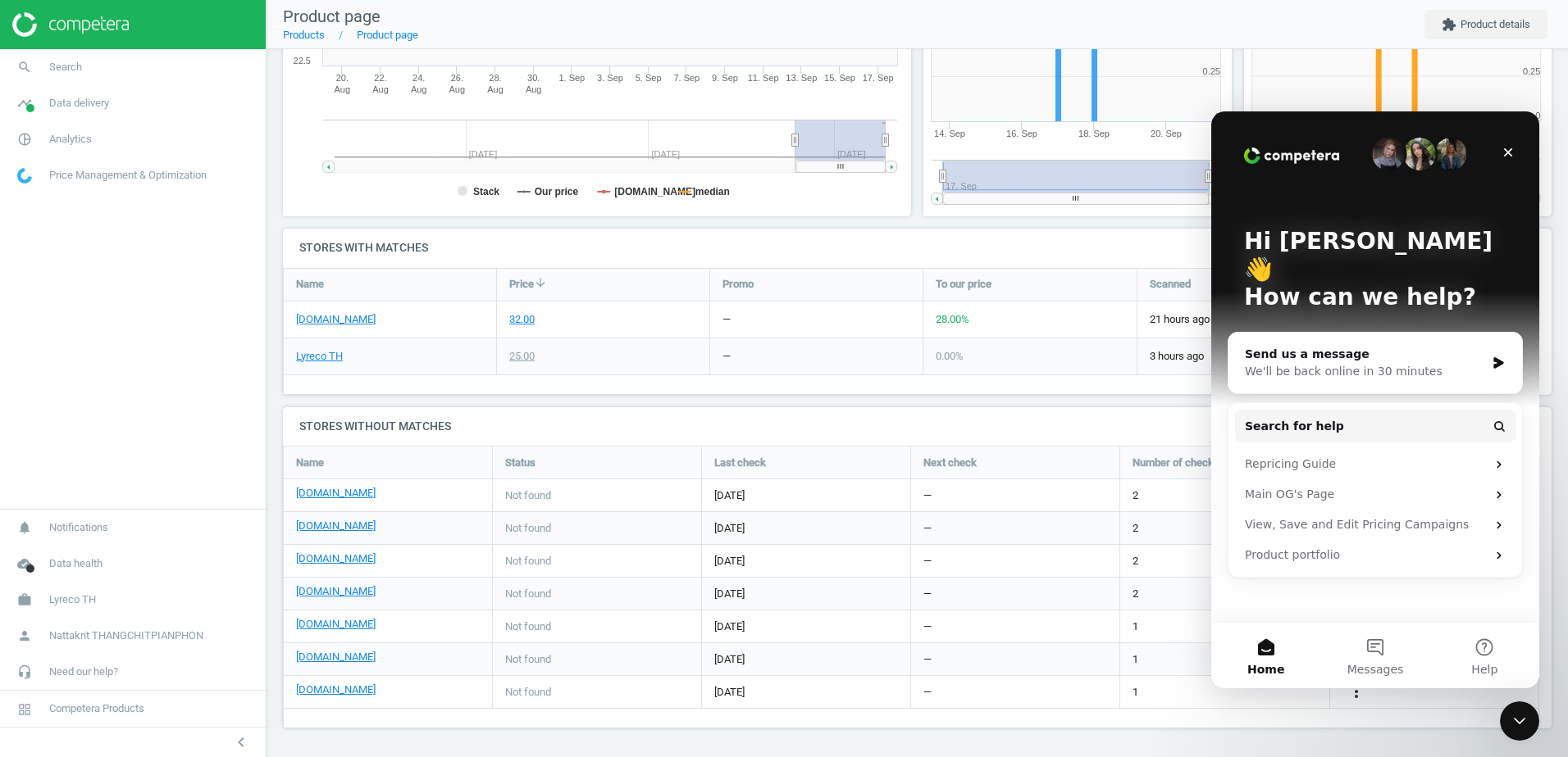
click at [1020, 420] on h4 "Stores without matches" at bounding box center [917, 426] width 1268 height 38
click at [1510, 147] on icon "Close" at bounding box center [1507, 152] width 13 height 13
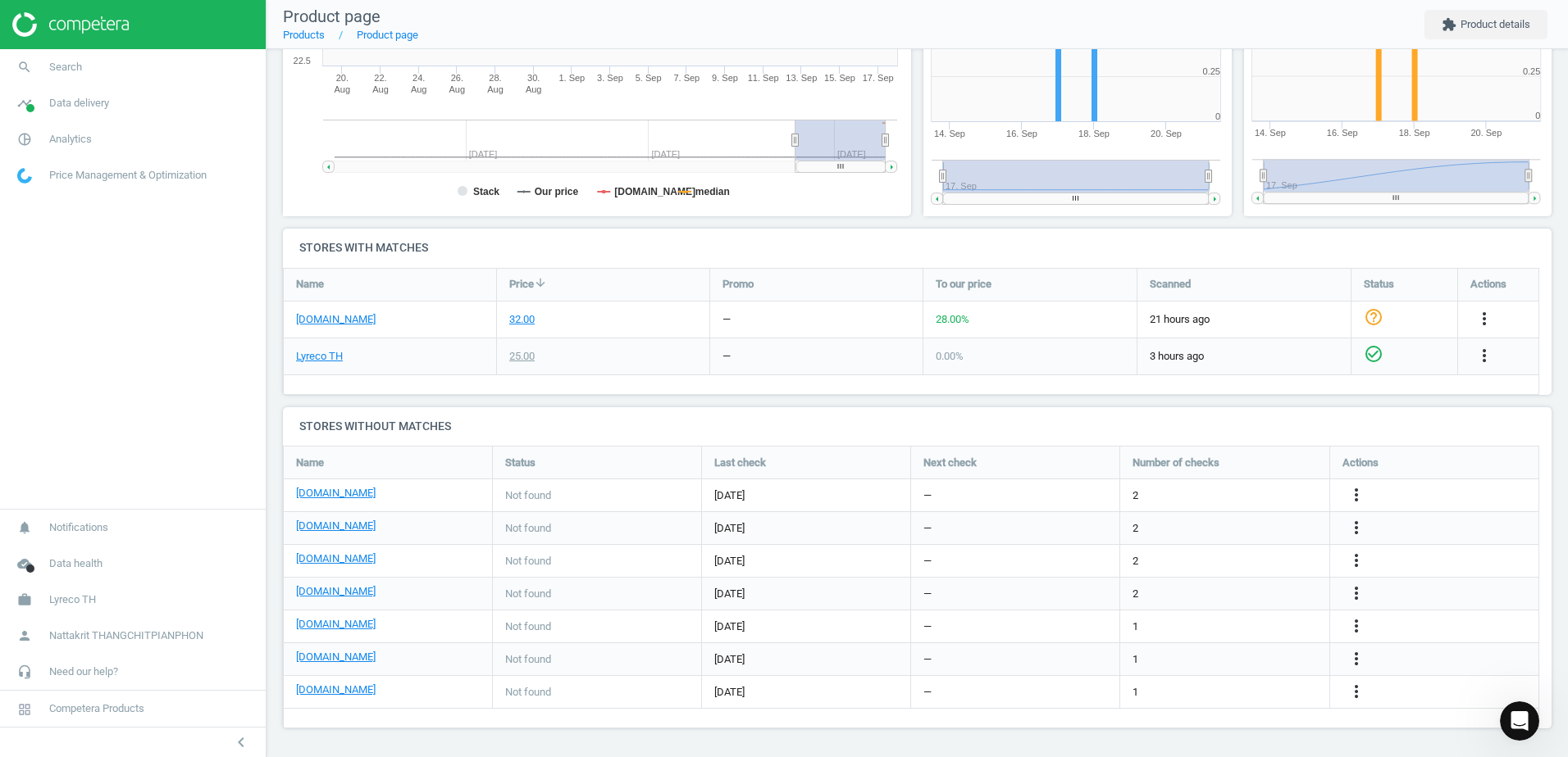
click at [949, 314] on span "28.00 %" at bounding box center [953, 319] width 34 height 12
drag, startPoint x: 949, startPoint y: 314, endPoint x: 935, endPoint y: 342, distance: 31.3
click at [935, 342] on div "0.00 %" at bounding box center [1029, 356] width 213 height 36
click at [950, 321] on span "28.00 %" at bounding box center [953, 319] width 34 height 12
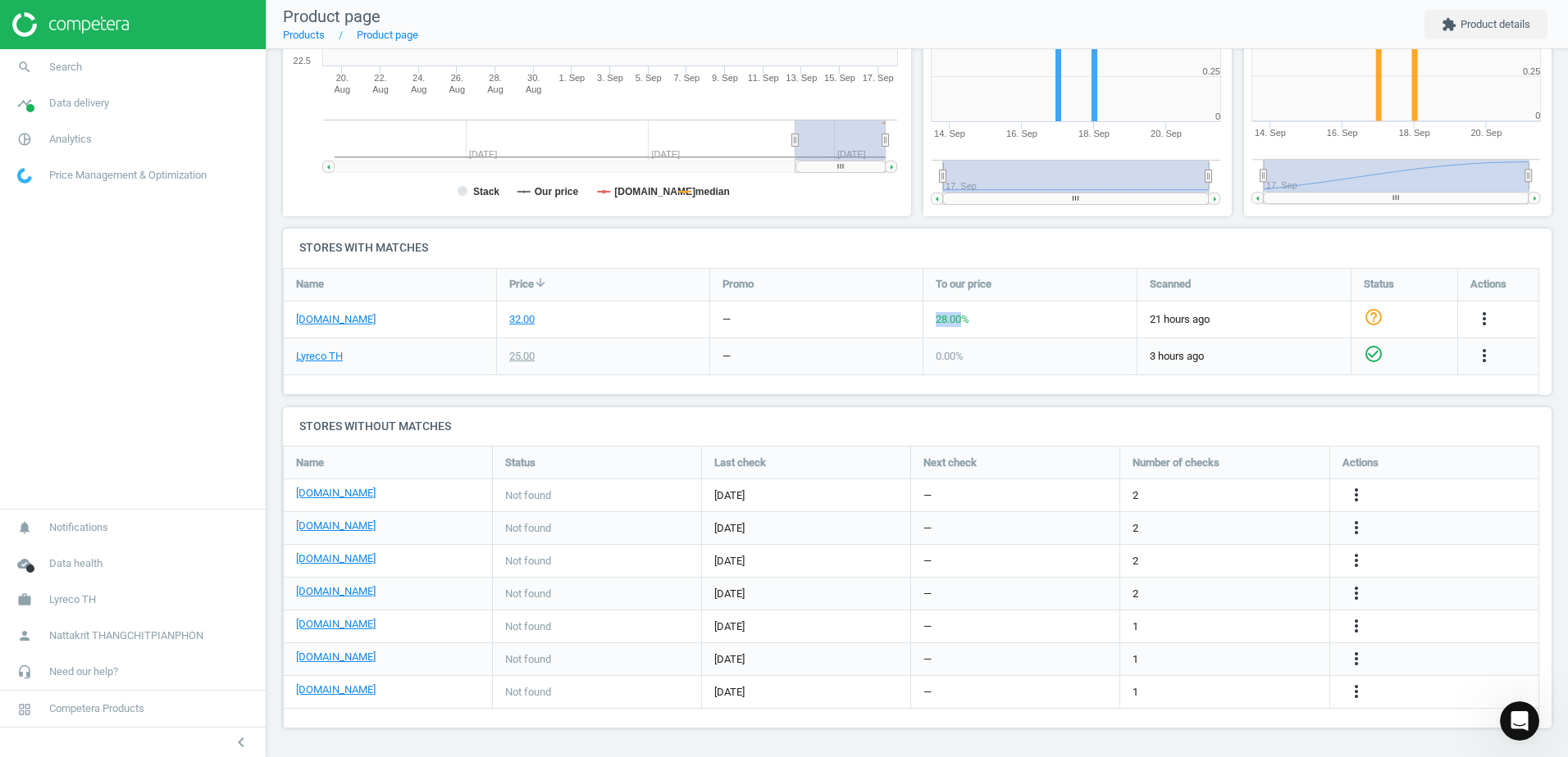
click at [950, 321] on span "28.00 %" at bounding box center [953, 319] width 34 height 12
drag, startPoint x: 950, startPoint y: 321, endPoint x: 931, endPoint y: 398, distance: 79.3
click at [931, 398] on div "SHARPIE ปากกามาร์กเกอร์ F 1.0มม. แดง, 8854556054107 sku : 183821 upc : 88545560…" at bounding box center [917, 216] width 1301 height 1082
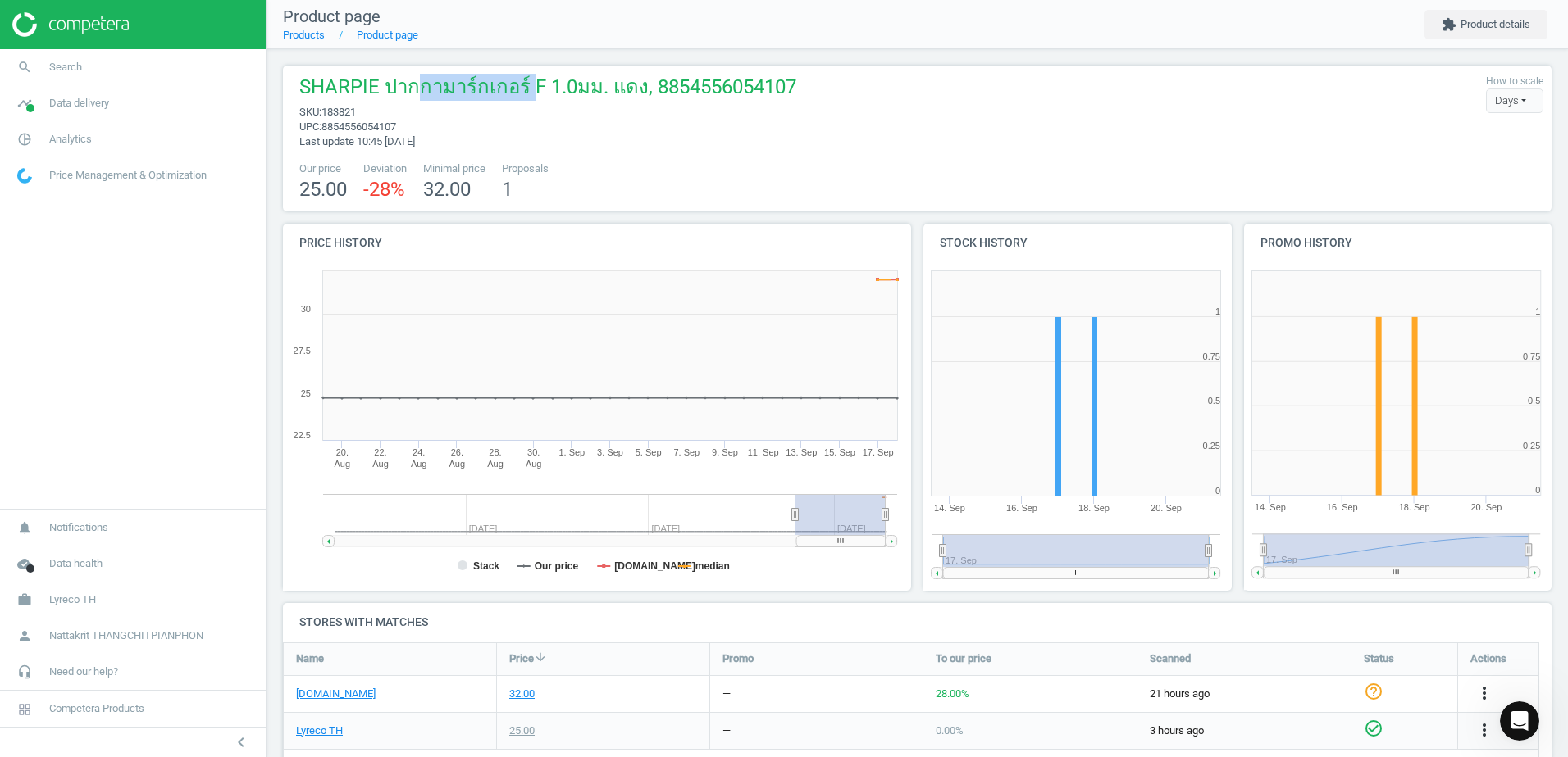
click at [559, 103] on span "SHARPIE ปากกามาร์กเกอร์ F 1.0มม. แดง, 8854556054107" at bounding box center [547, 89] width 497 height 31
drag, startPoint x: 559, startPoint y: 103, endPoint x: 662, endPoint y: 105, distance: 103.0
click at [662, 105] on span "sku : 183821" at bounding box center [547, 111] width 497 height 14
click at [710, 87] on span "SHARPIE ปากกามาร์กเกอร์ F 1.0มม. แดง, 8854556054107" at bounding box center [547, 89] width 497 height 31
click at [712, 88] on span "SHARPIE ปากกามาร์กเกอร์ F 1.0มม. แดง, 8854556054107" at bounding box center [547, 89] width 497 height 31
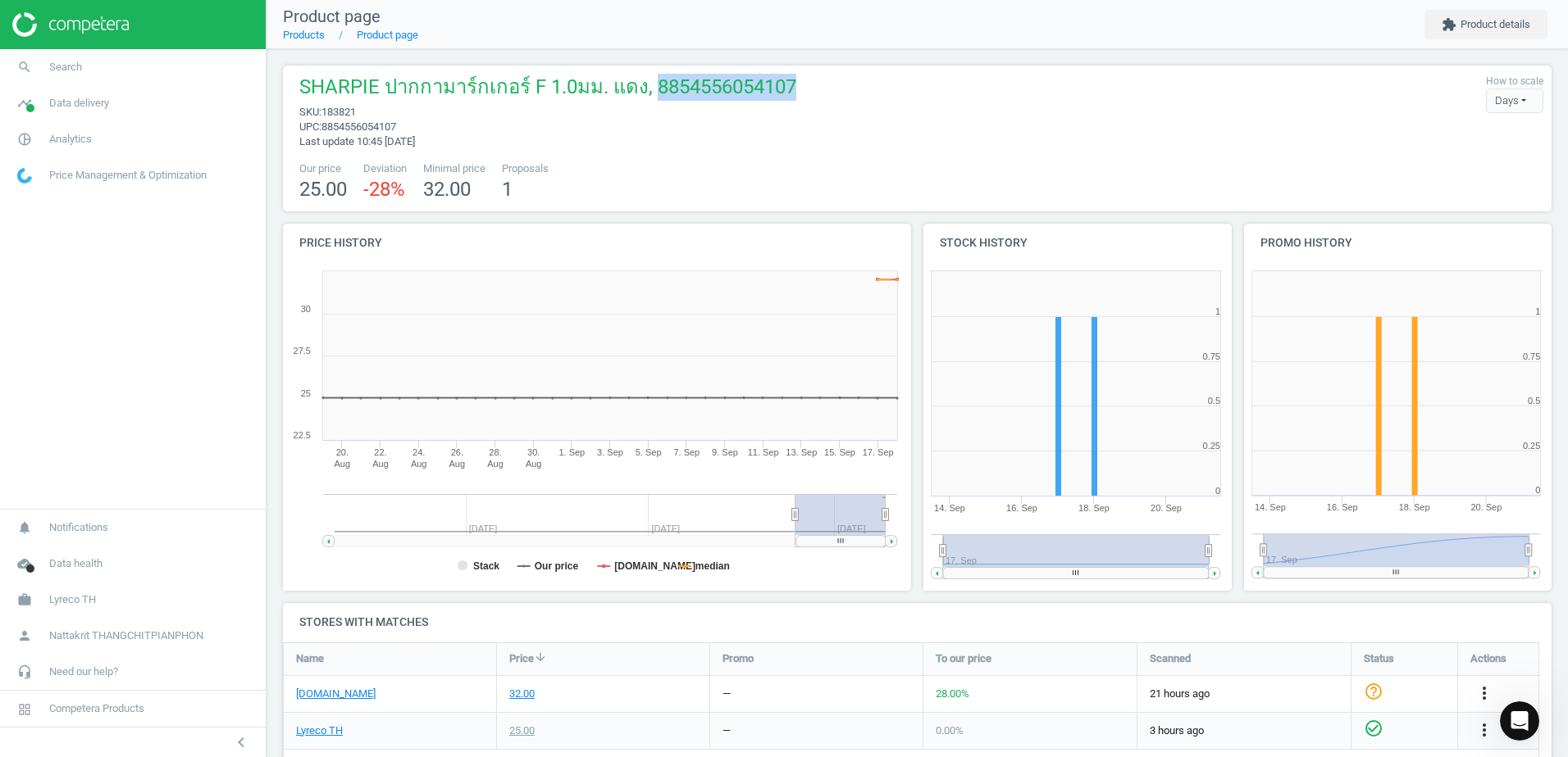
click at [712, 88] on span "SHARPIE ปากกามาร์กเกอร์ F 1.0มม. แดง, 8854556054107" at bounding box center [547, 89] width 497 height 31
copy span "8854556054107"
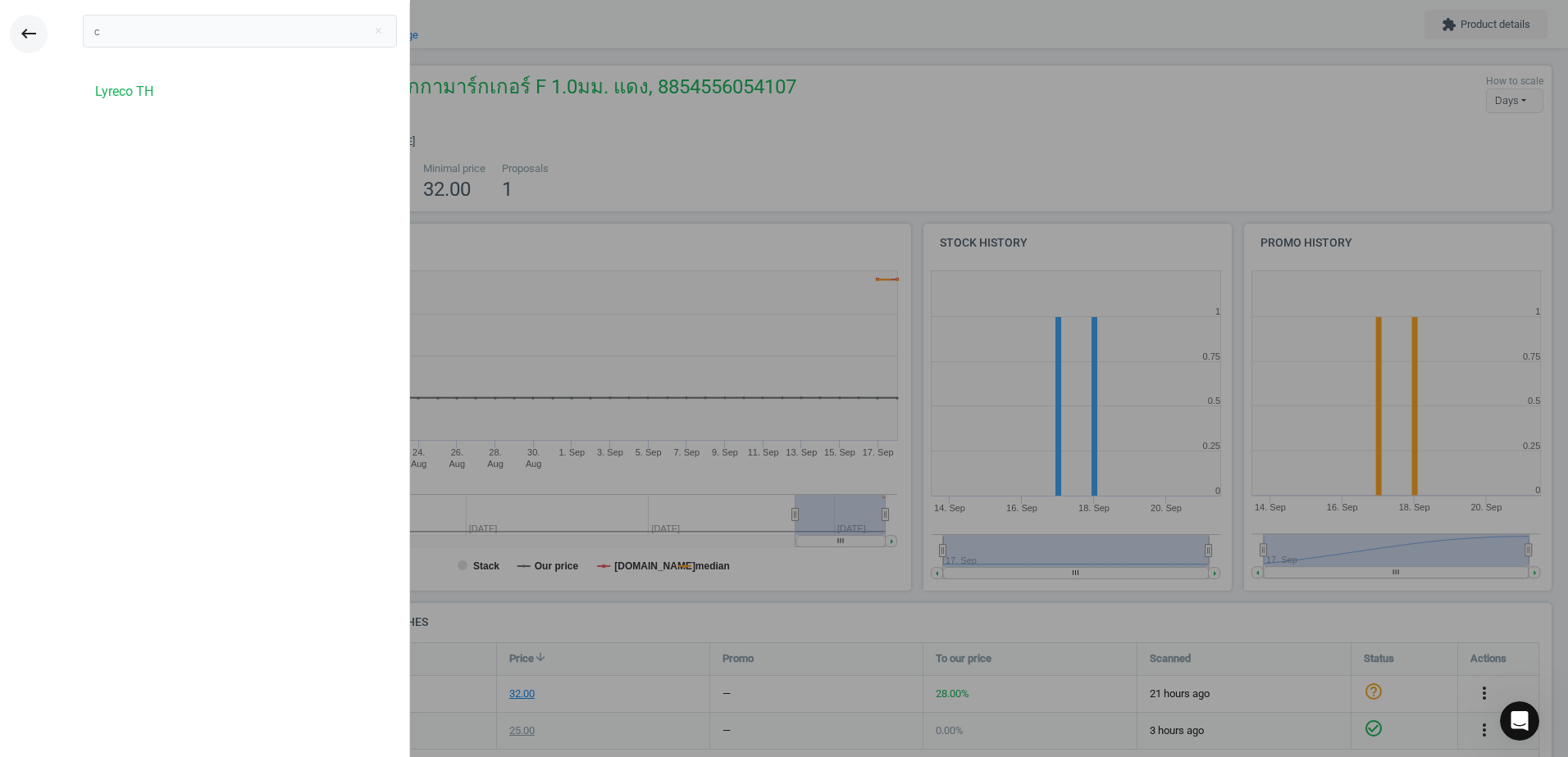
type input "c"
click at [21, 36] on icon "keyboard_backspace" at bounding box center [28, 33] width 20 height 20
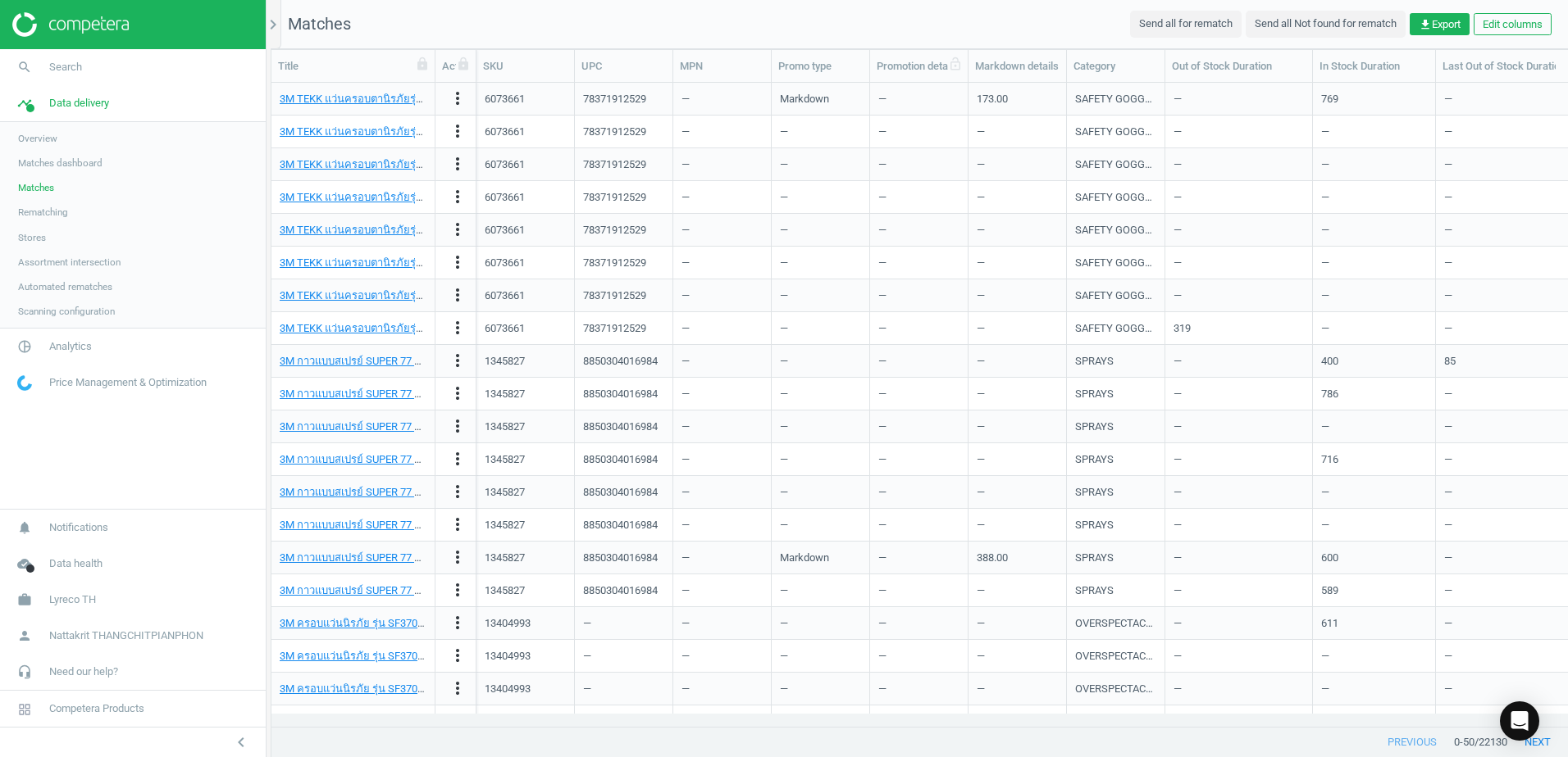
scroll to position [619, 1284]
